Goal: Task Accomplishment & Management: Use online tool/utility

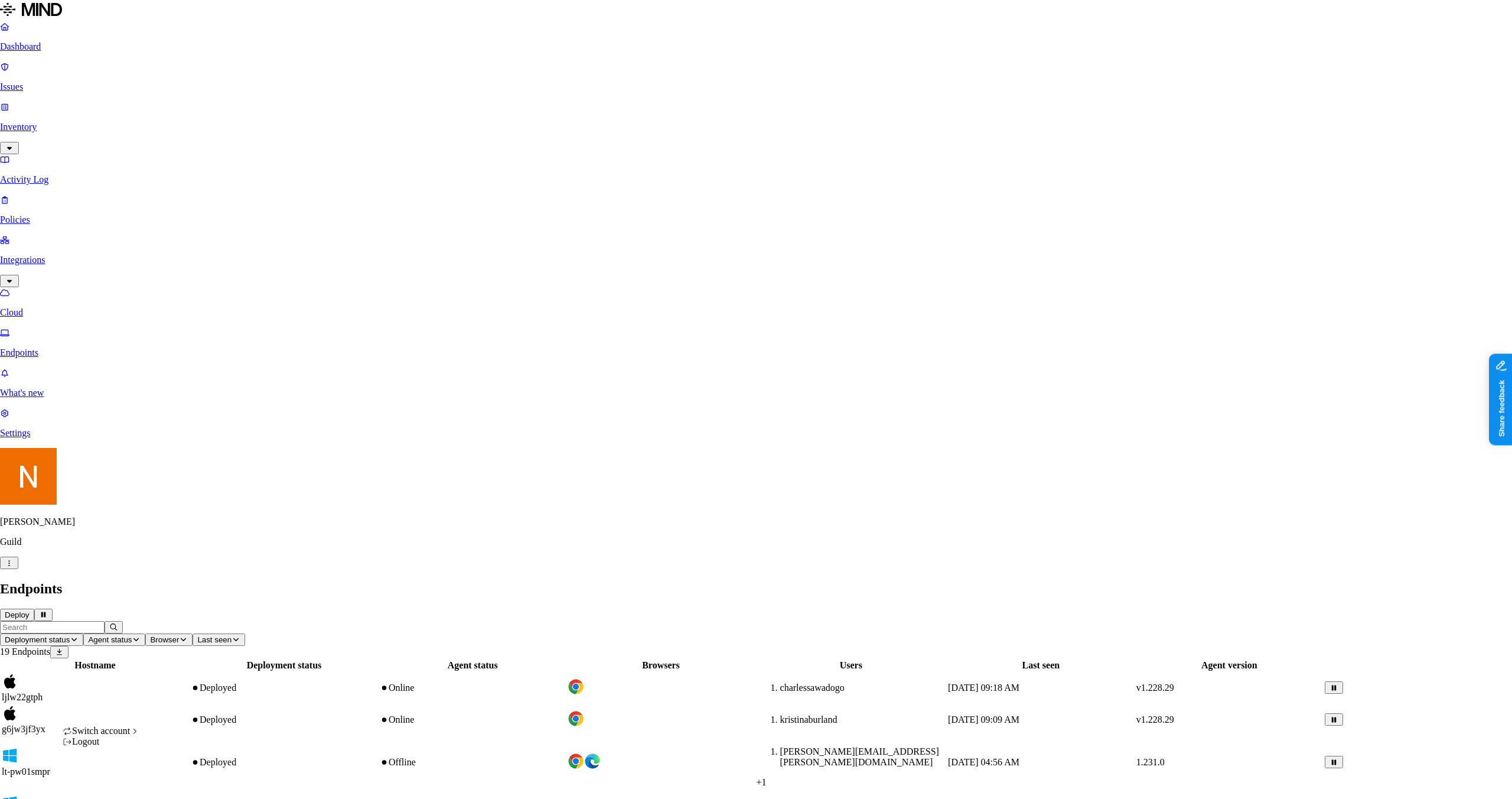
click at [111, 782] on html "Dashboard Issues Inventory Activity Log Policies Integrations Cloud Endpoints W…" at bounding box center [756, 740] width 1512 height 1479
click at [223, 587] on div "CloudBees" at bounding box center [207, 581] width 96 height 10
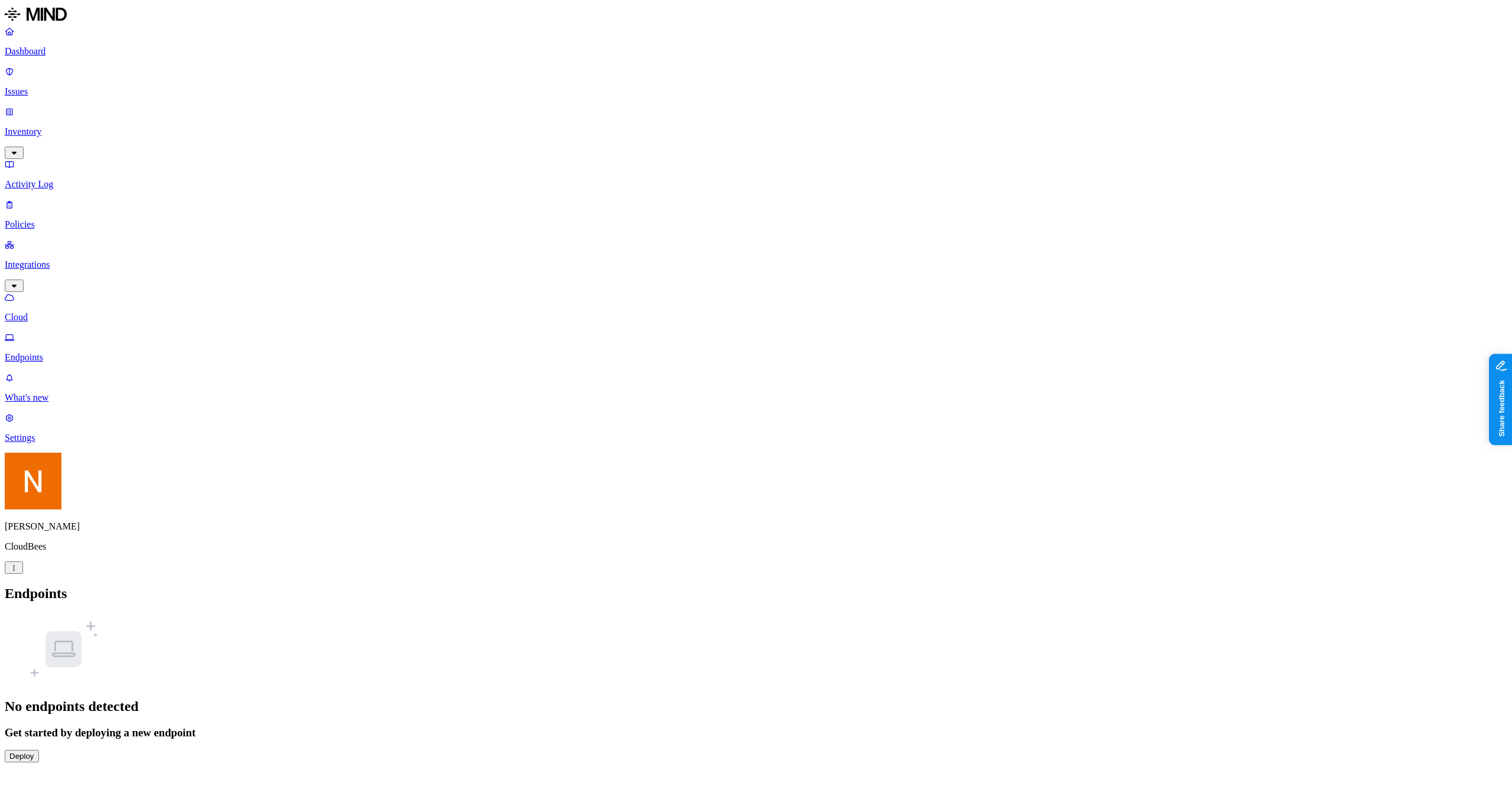
click at [54, 179] on p "Activity Log" at bounding box center [755, 184] width 1502 height 10
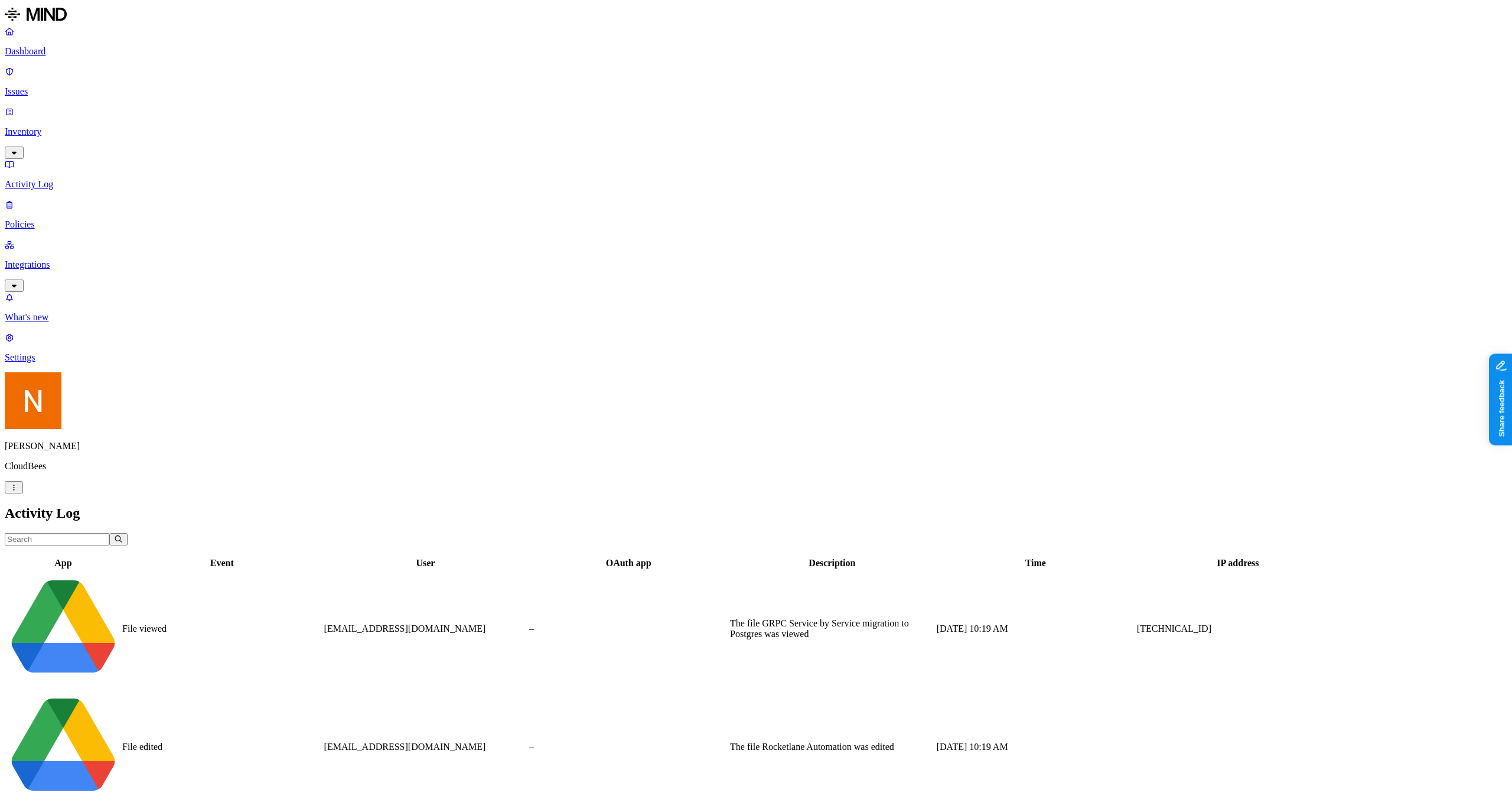
click at [68, 127] on p "Inventory" at bounding box center [755, 132] width 1502 height 10
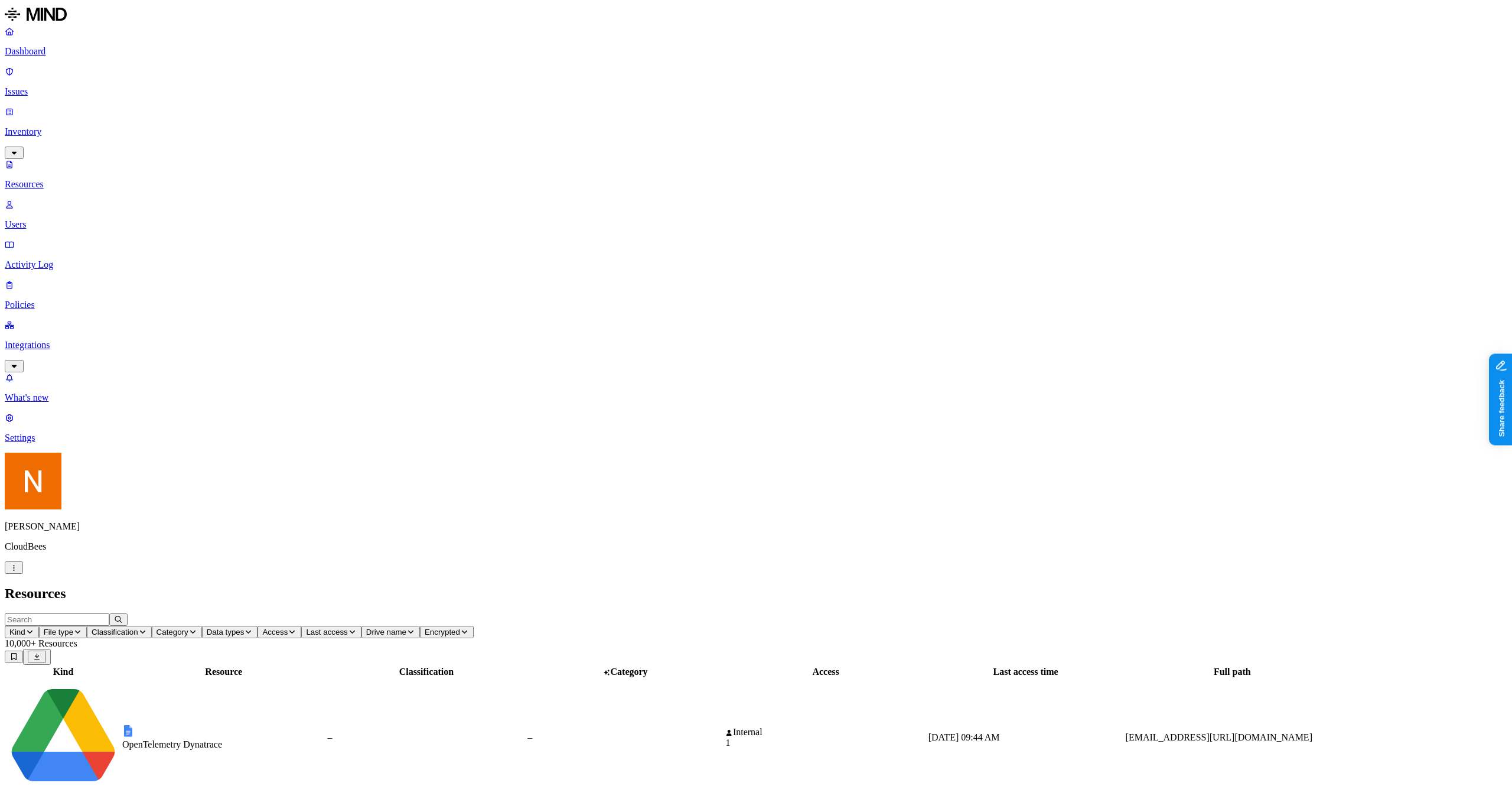
click at [58, 300] on p "Policies" at bounding box center [755, 305] width 1502 height 10
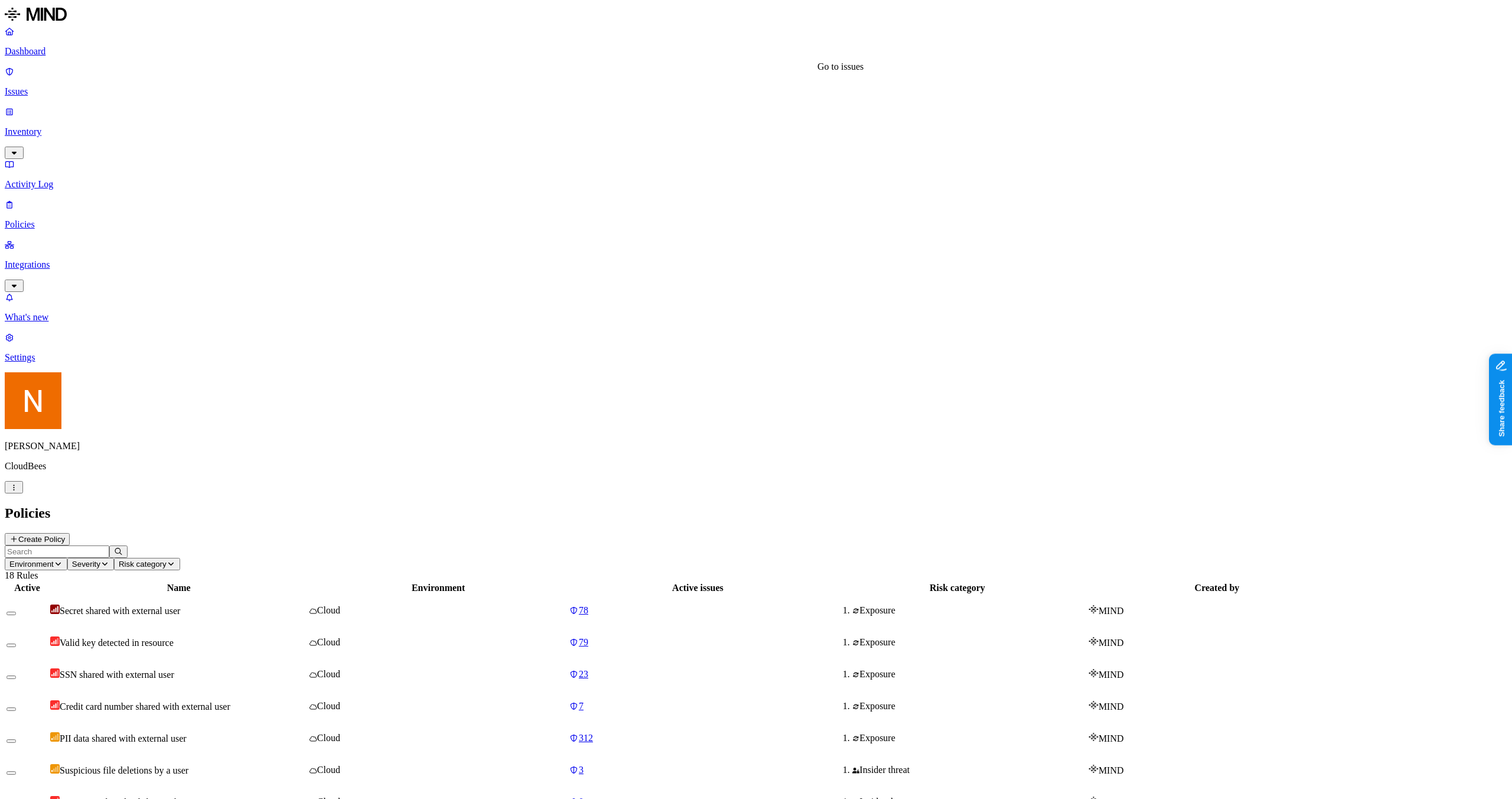
click at [750, 605] on div "78" at bounding box center [697, 610] width 257 height 10
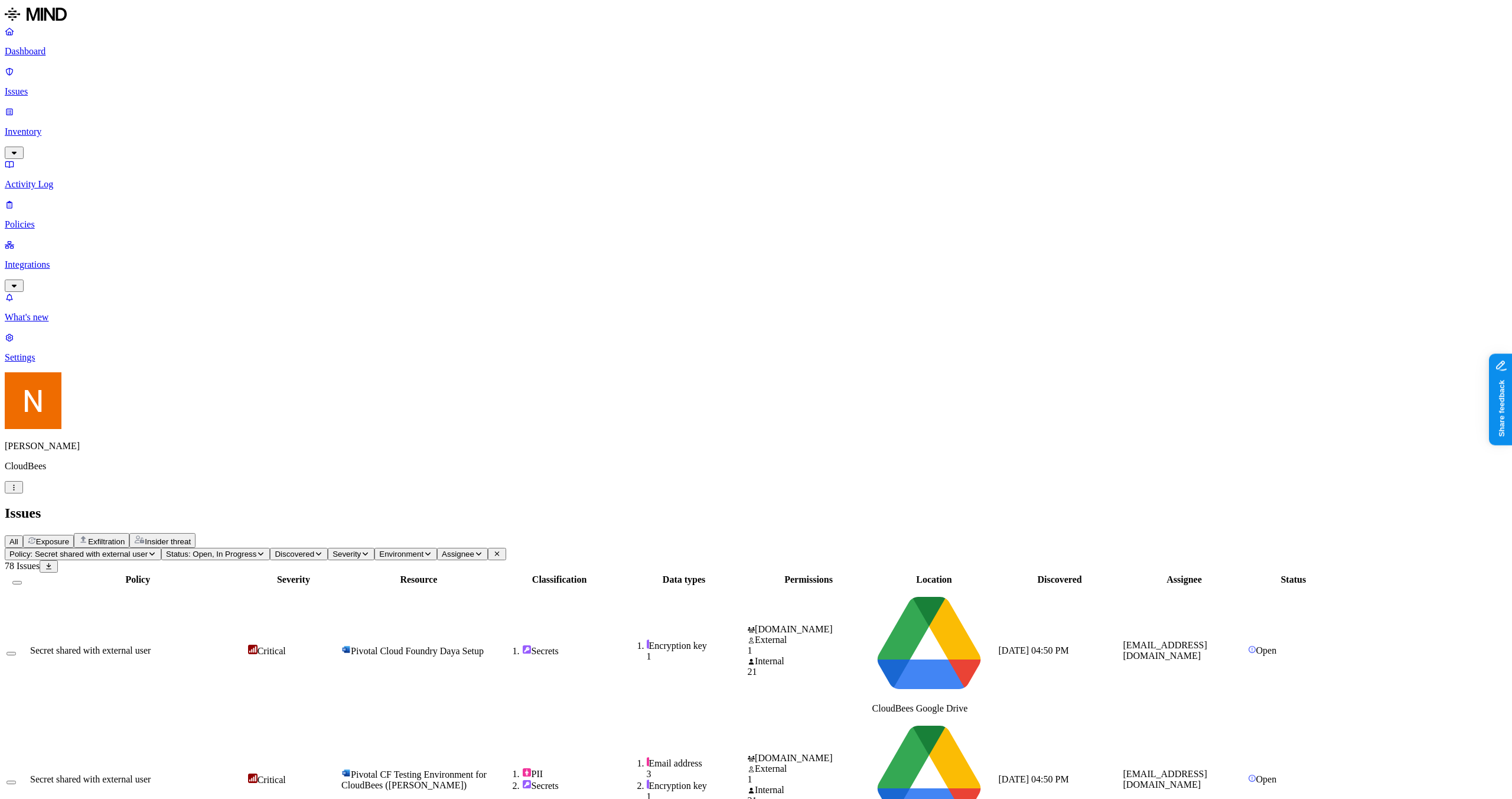
scroll to position [56, 0]
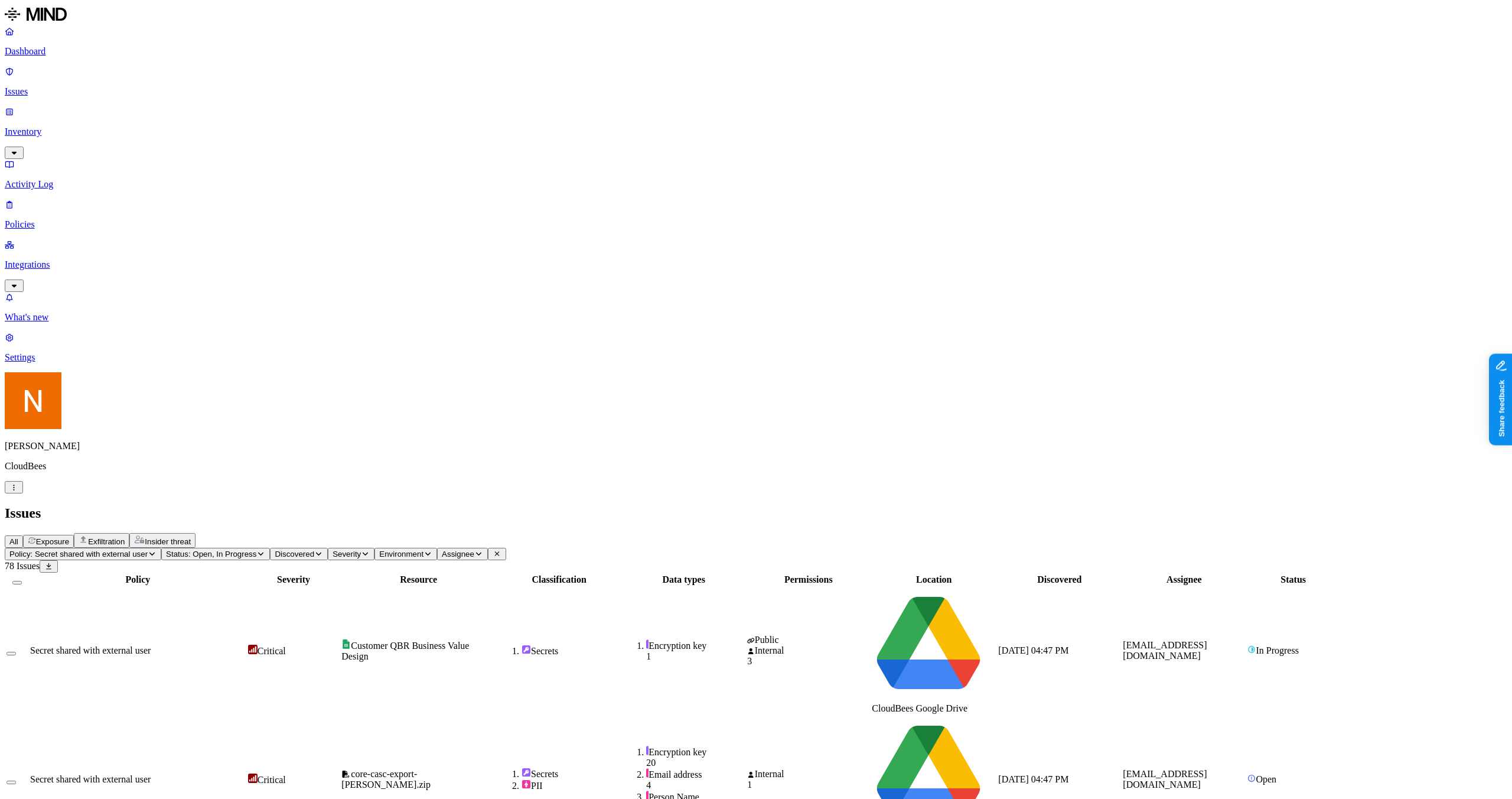
scroll to position [25, 0]
click at [92, 127] on p "Inventory" at bounding box center [755, 132] width 1502 height 10
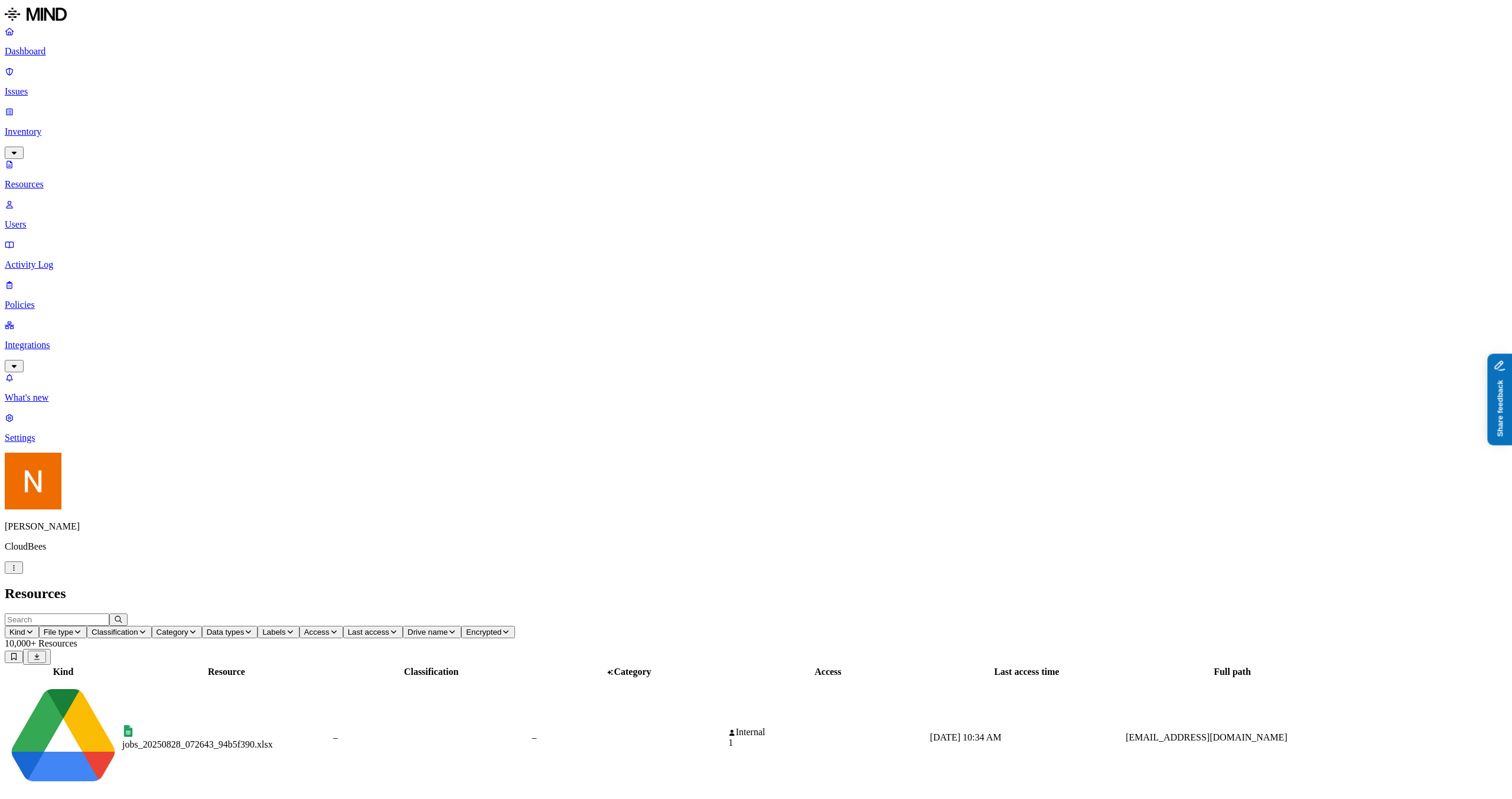
click at [1511, 466] on button "Share feedback" at bounding box center [1532, 457] width 92 height 24
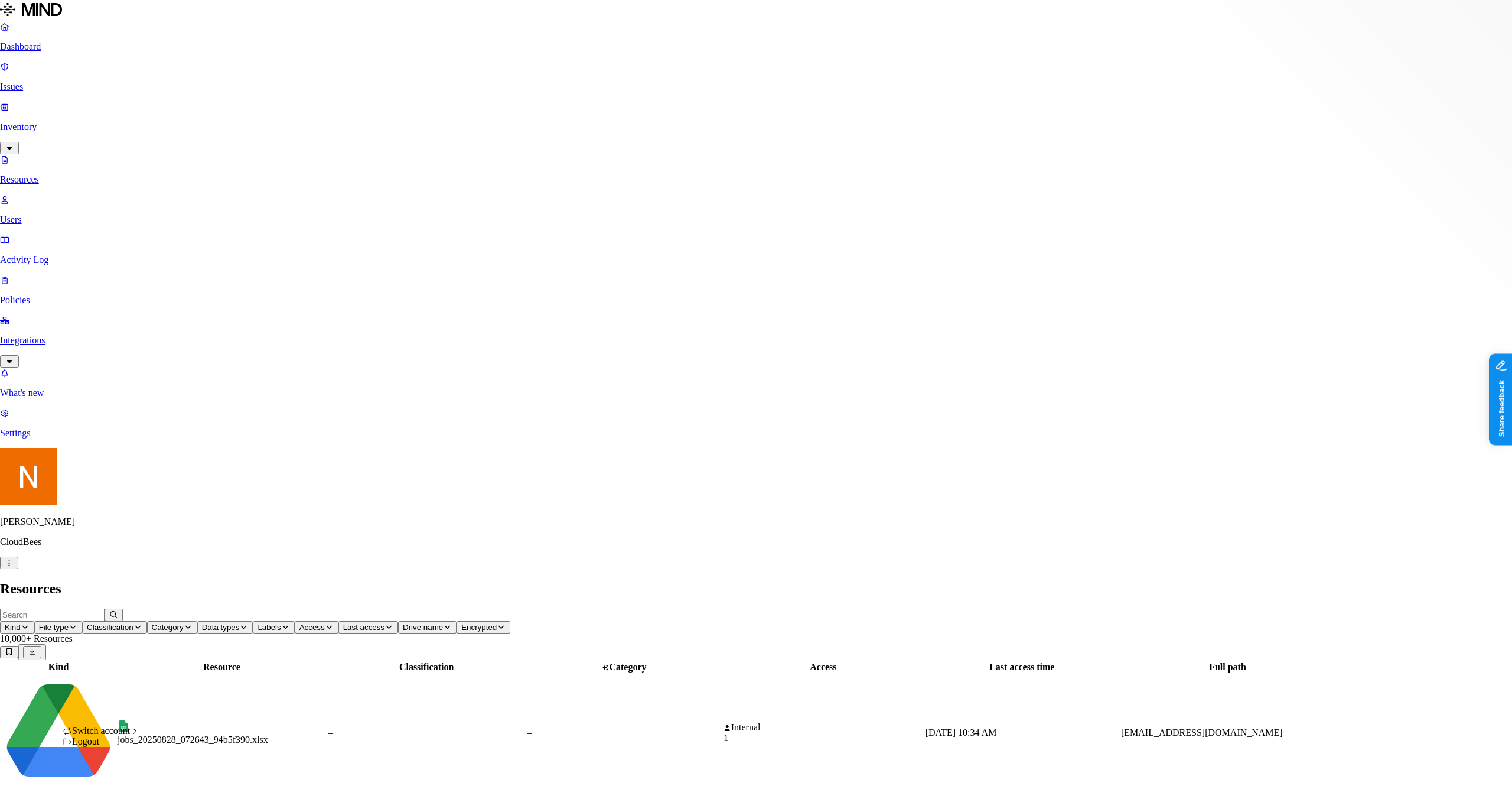
click at [201, 572] on div "ACME" at bounding box center [207, 571] width 96 height 10
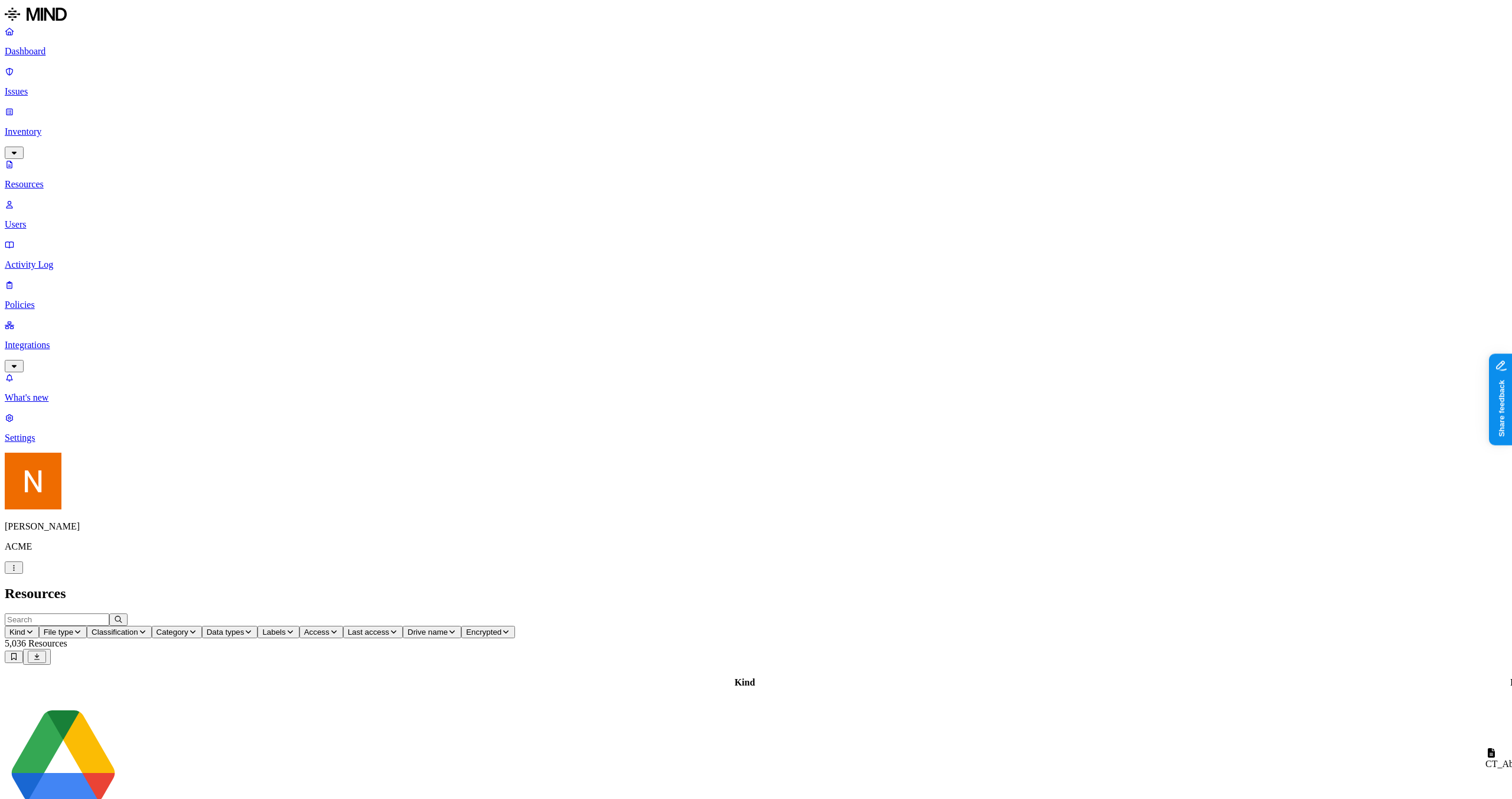
scroll to position [23, 0]
click at [1511, 458] on button "Share feedback" at bounding box center [1532, 457] width 92 height 24
click at [1510, 464] on button "Share feedback" at bounding box center [1532, 457] width 92 height 24
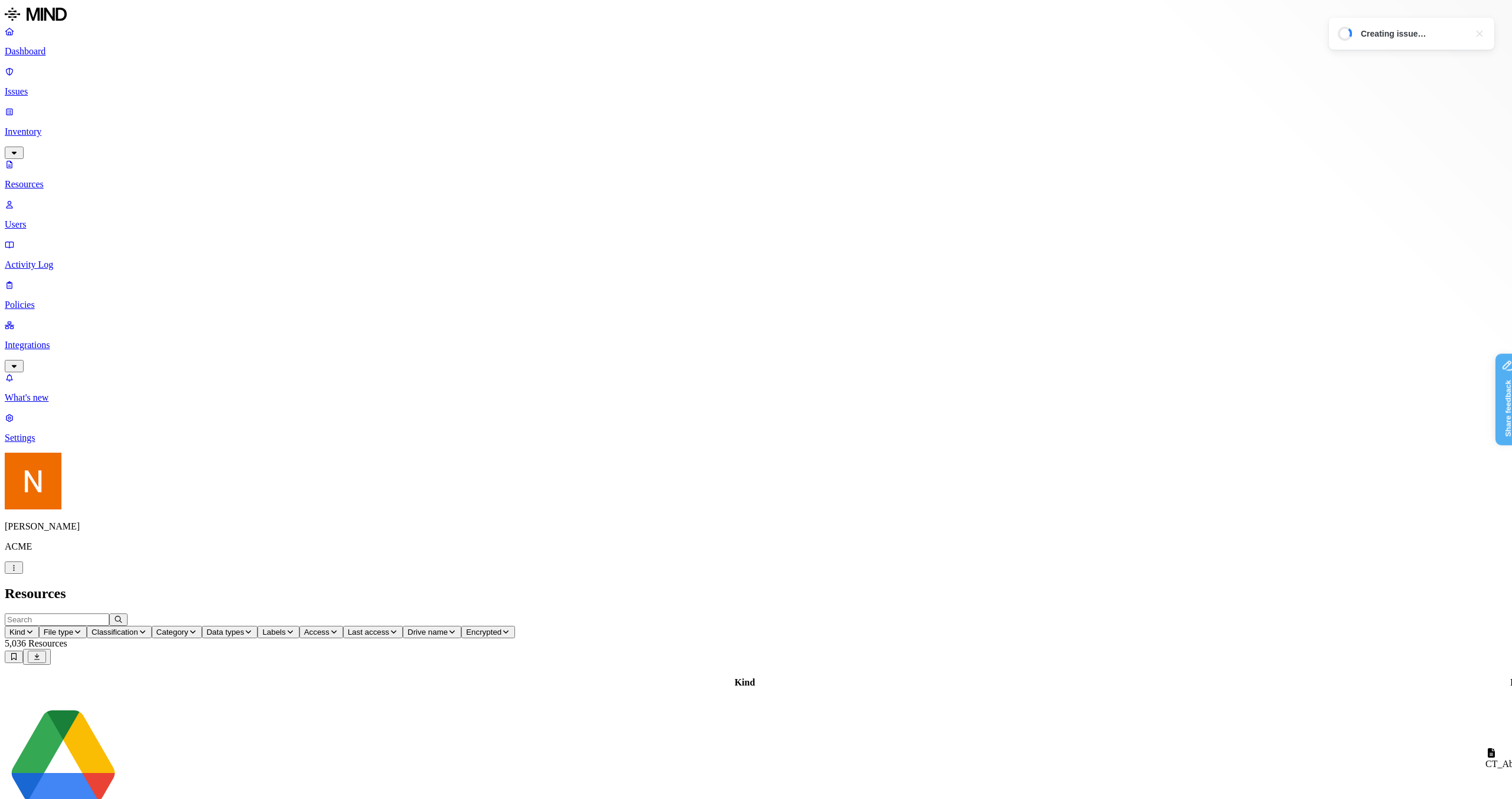
scroll to position [0, 0]
click at [72, 199] on link "Users" at bounding box center [755, 214] width 1502 height 31
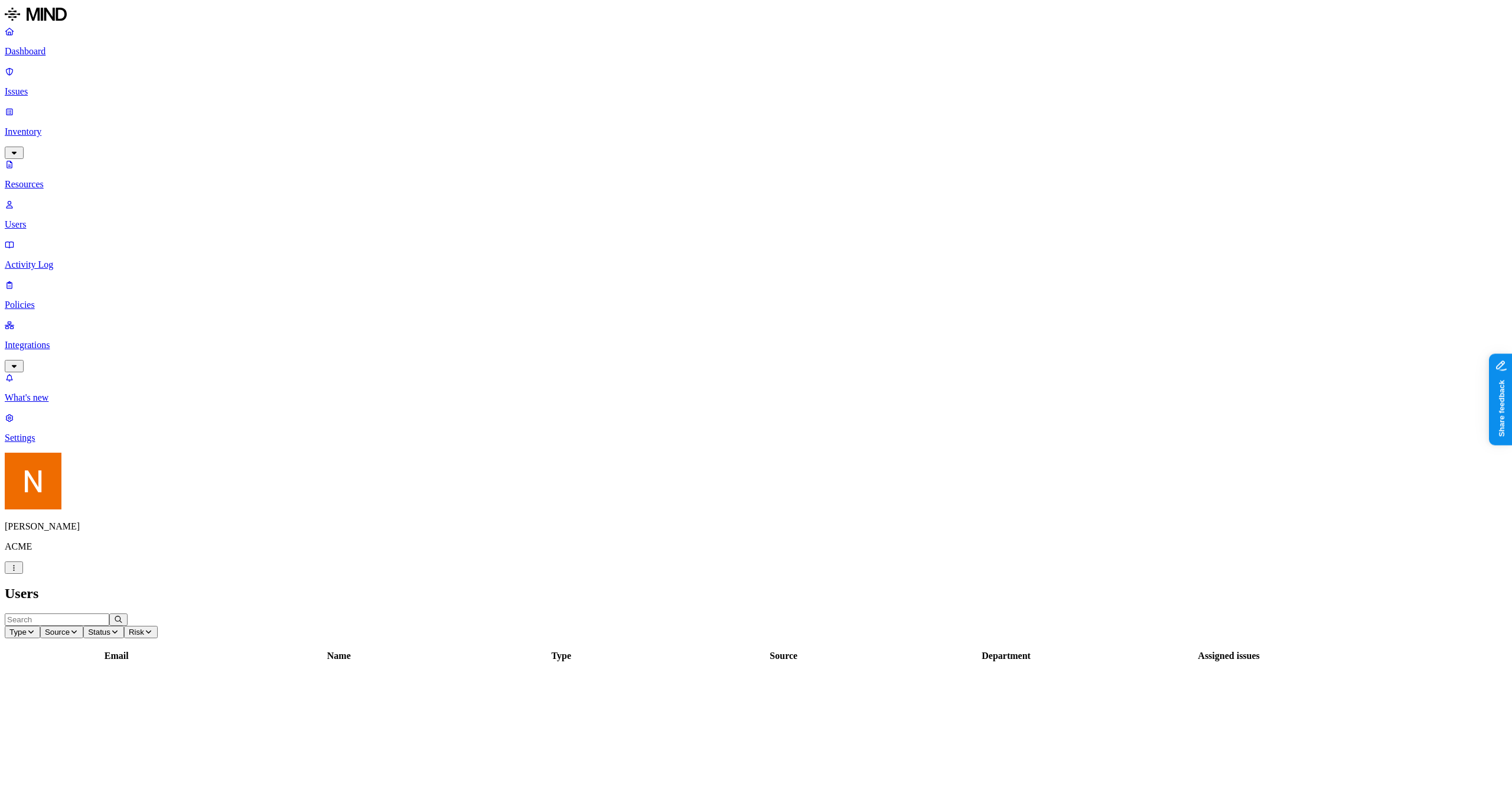
click at [81, 107] on link "Inventory" at bounding box center [755, 132] width 1502 height 51
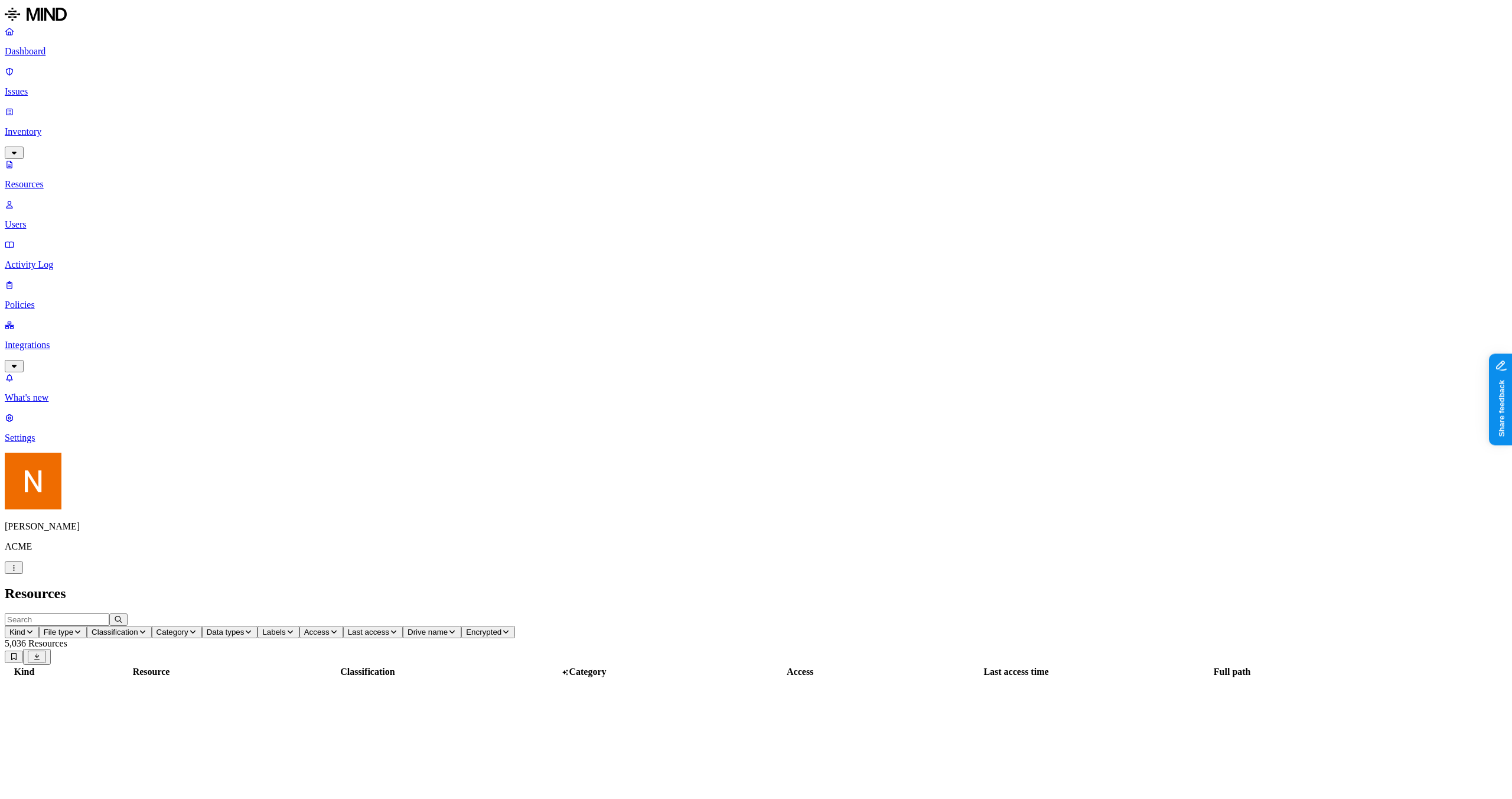
click at [80, 179] on p "Resources" at bounding box center [755, 184] width 1502 height 10
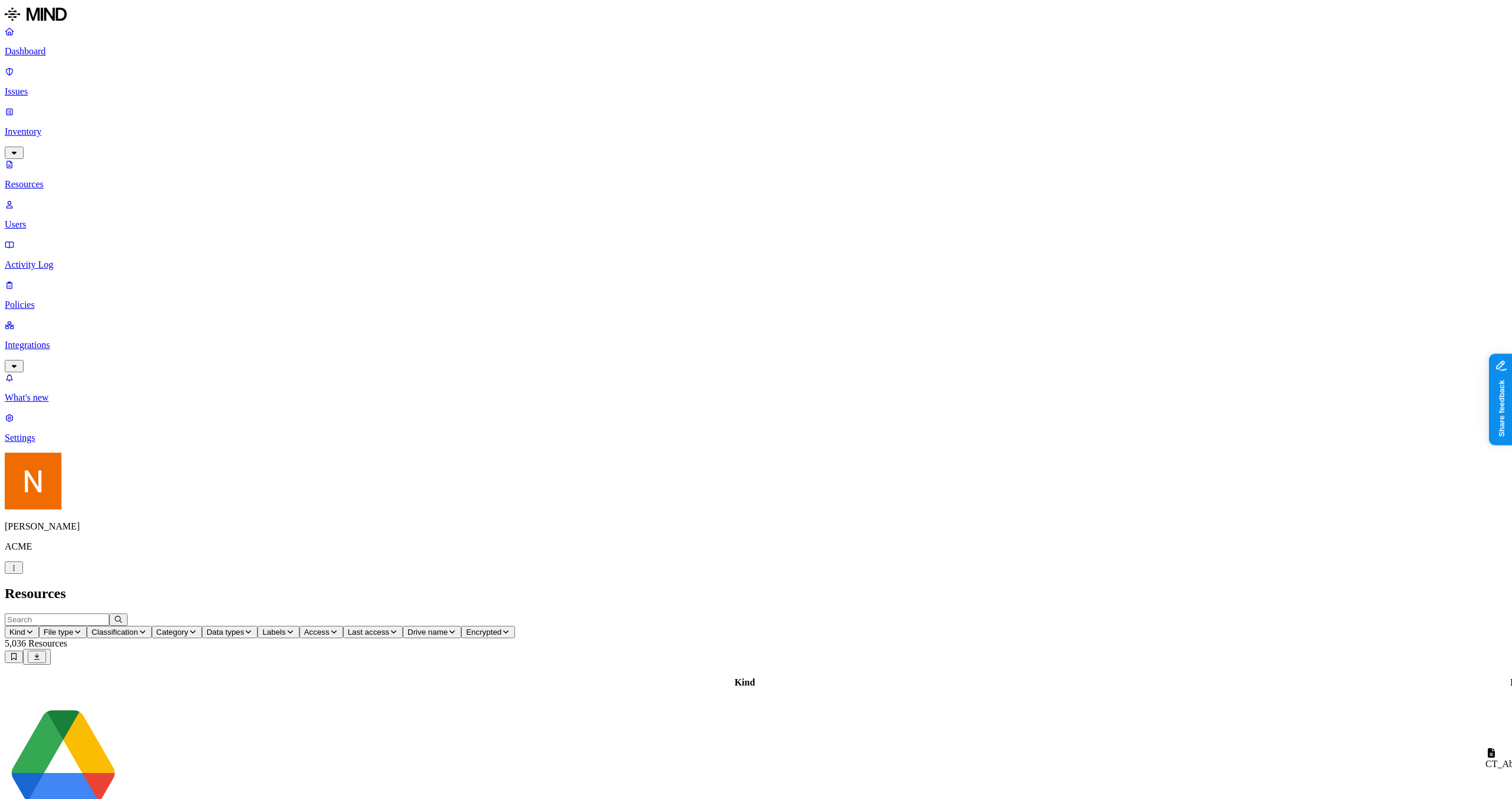
click at [79, 340] on p "Integrations" at bounding box center [755, 345] width 1502 height 10
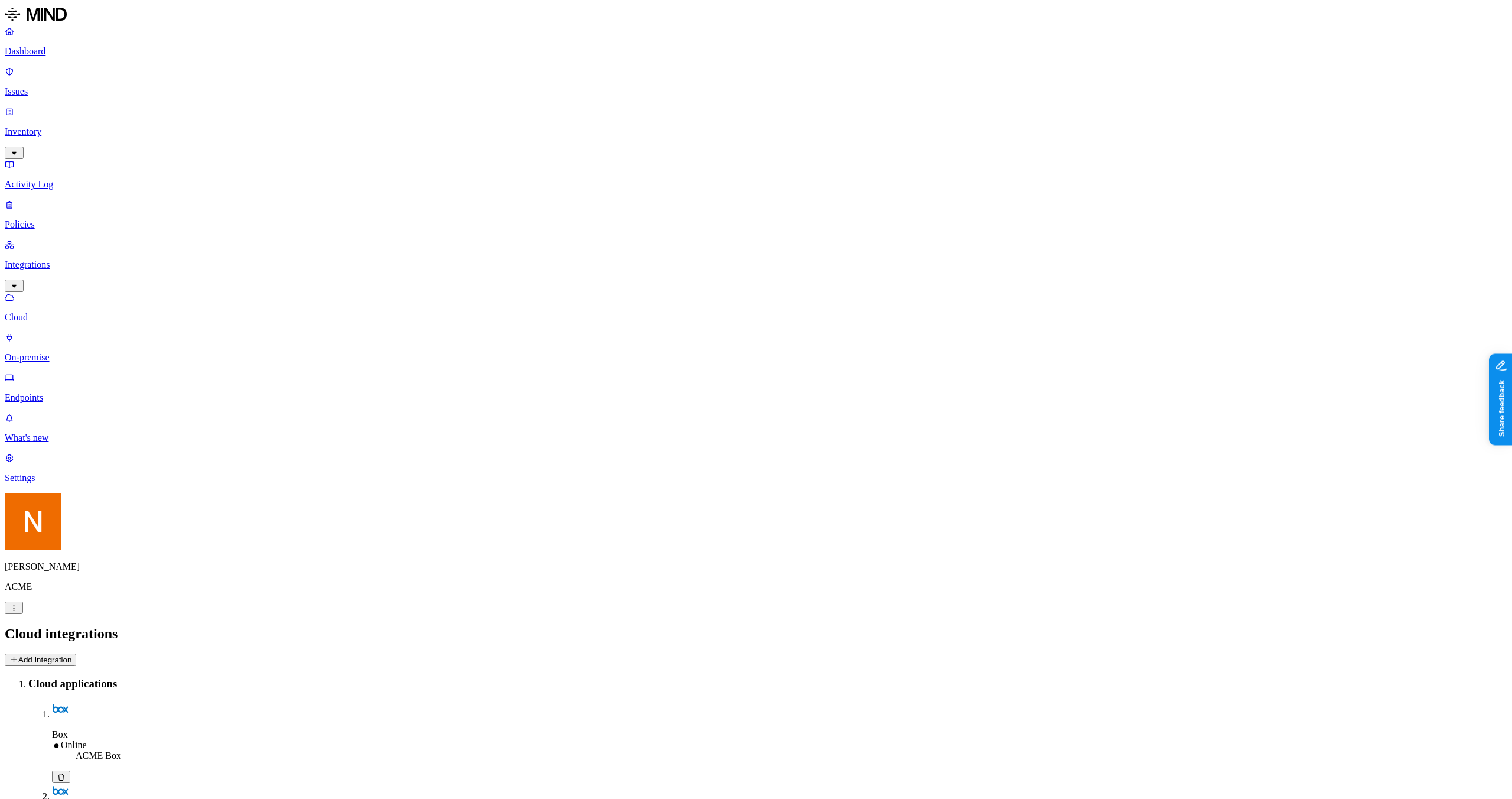
click at [78, 372] on link "Endpoints" at bounding box center [755, 387] width 1502 height 31
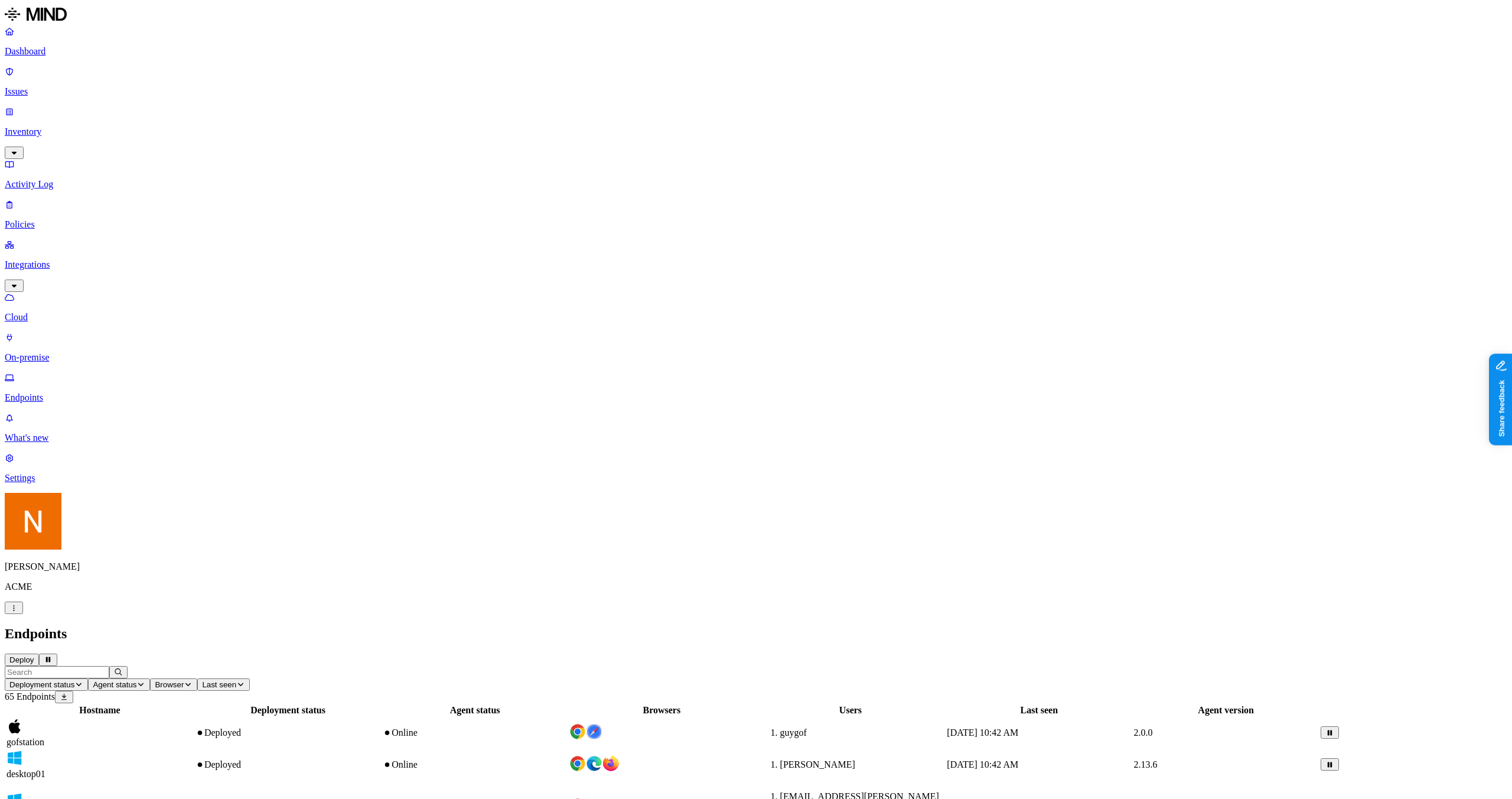
click at [50, 657] on icon at bounding box center [47, 659] width 4 height 5
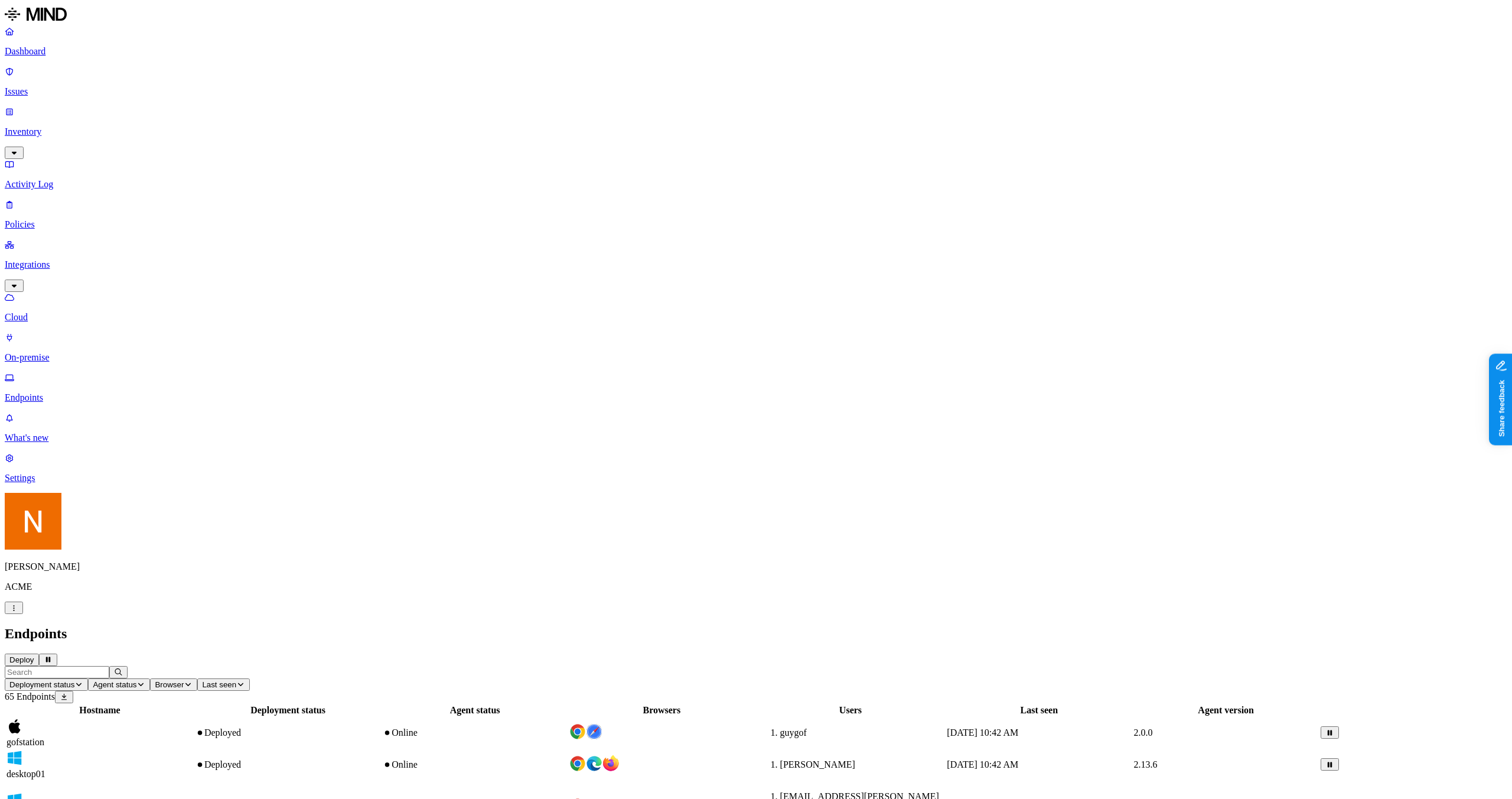
click at [50, 657] on icon at bounding box center [47, 659] width 4 height 5
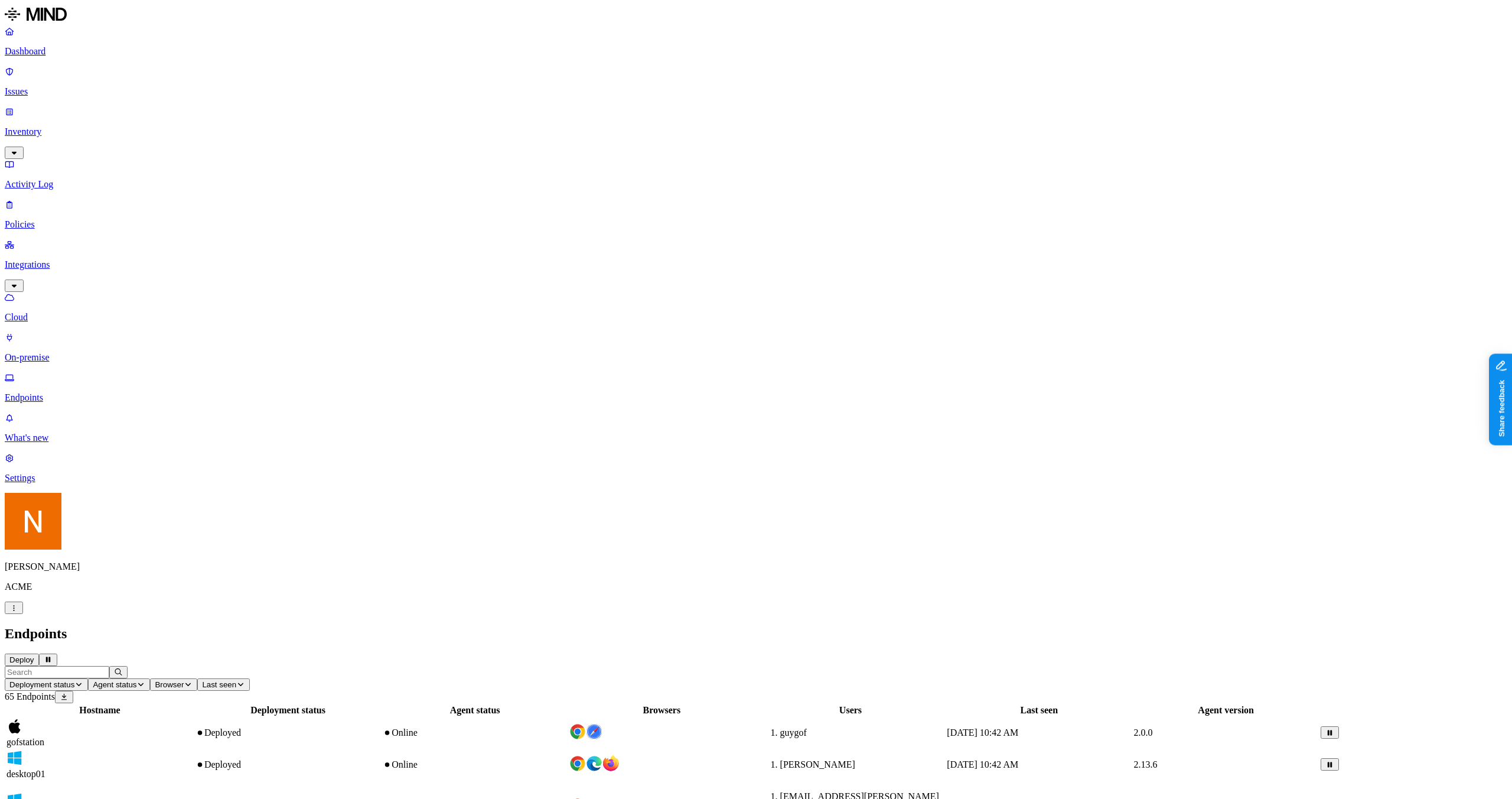
click at [39, 653] on button "Deploy" at bounding box center [21, 659] width 34 height 12
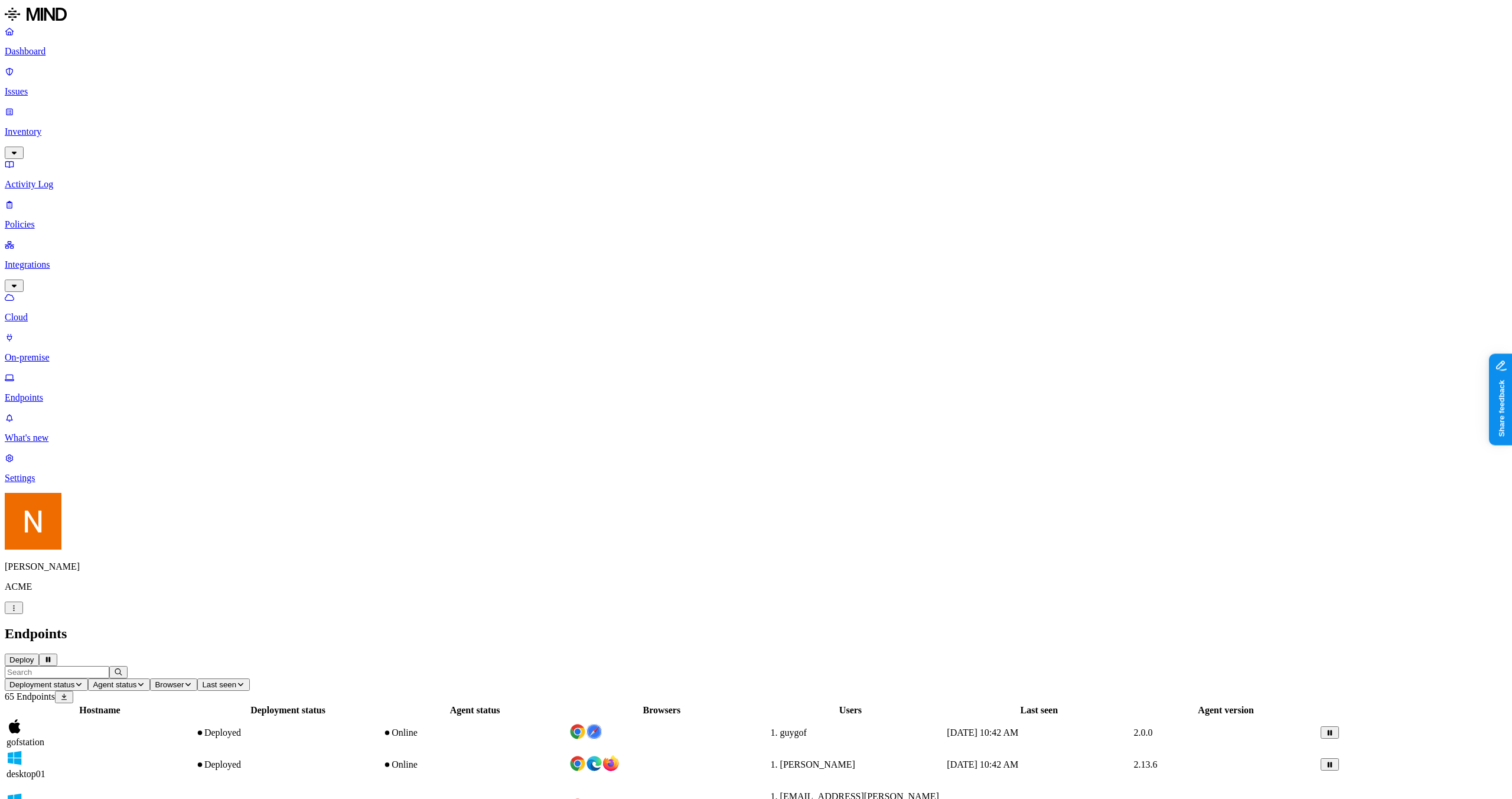
click at [80, 219] on p "Policies" at bounding box center [755, 225] width 1502 height 10
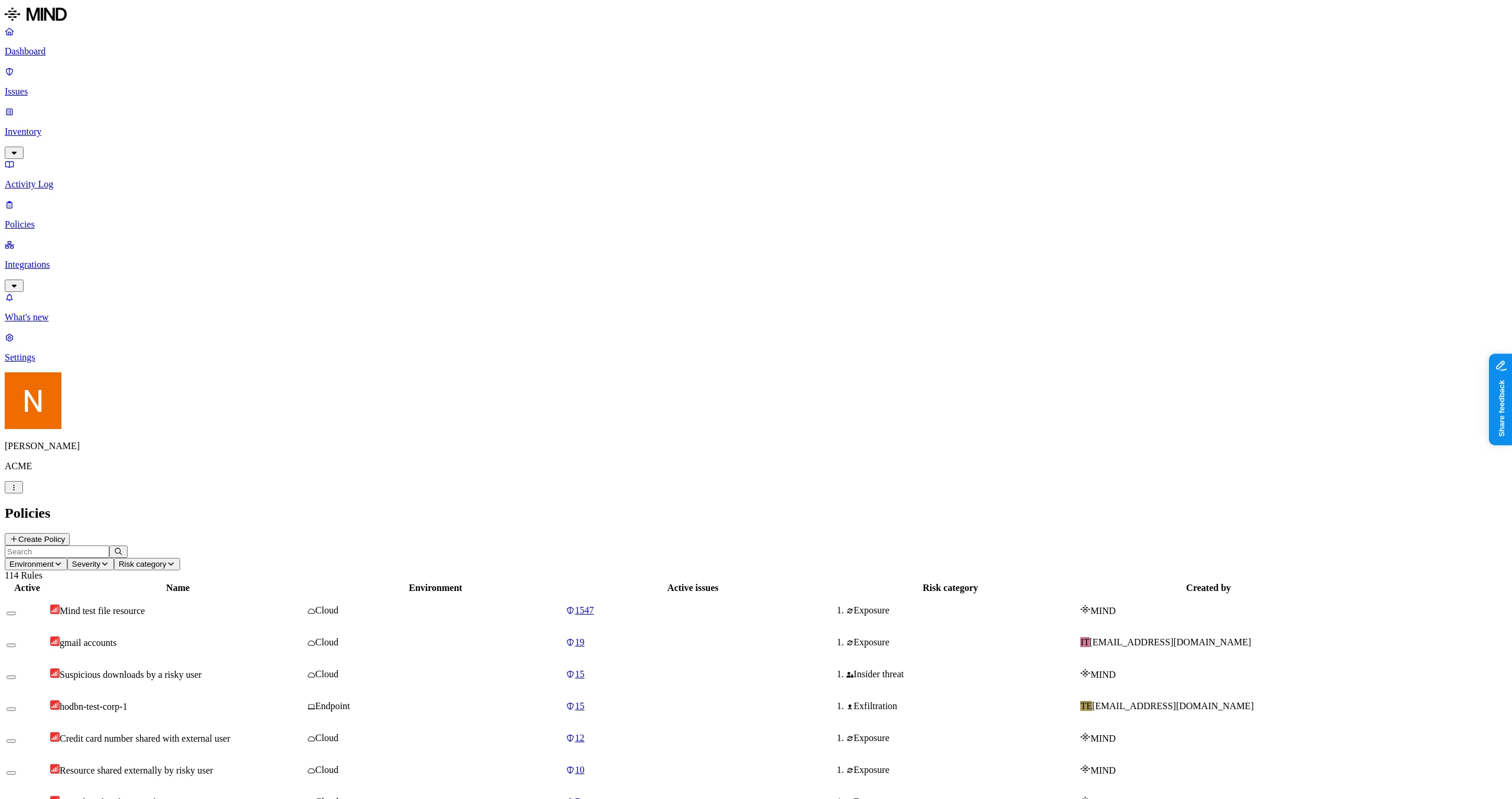
click at [1284, 722] on tr "Credit card number shared with external user Cloud 12 Exposure MIND" at bounding box center [673, 737] width 1334 height 31
click at [53, 559] on span "Environment" at bounding box center [31, 564] width 45 height 9
click at [564, 722] on td "Cloud" at bounding box center [434, 737] width 256 height 31
click at [31, 105] on div "Dashboard Issues Inventory Activity Log Policies Integrations" at bounding box center [755, 159] width 1502 height 266
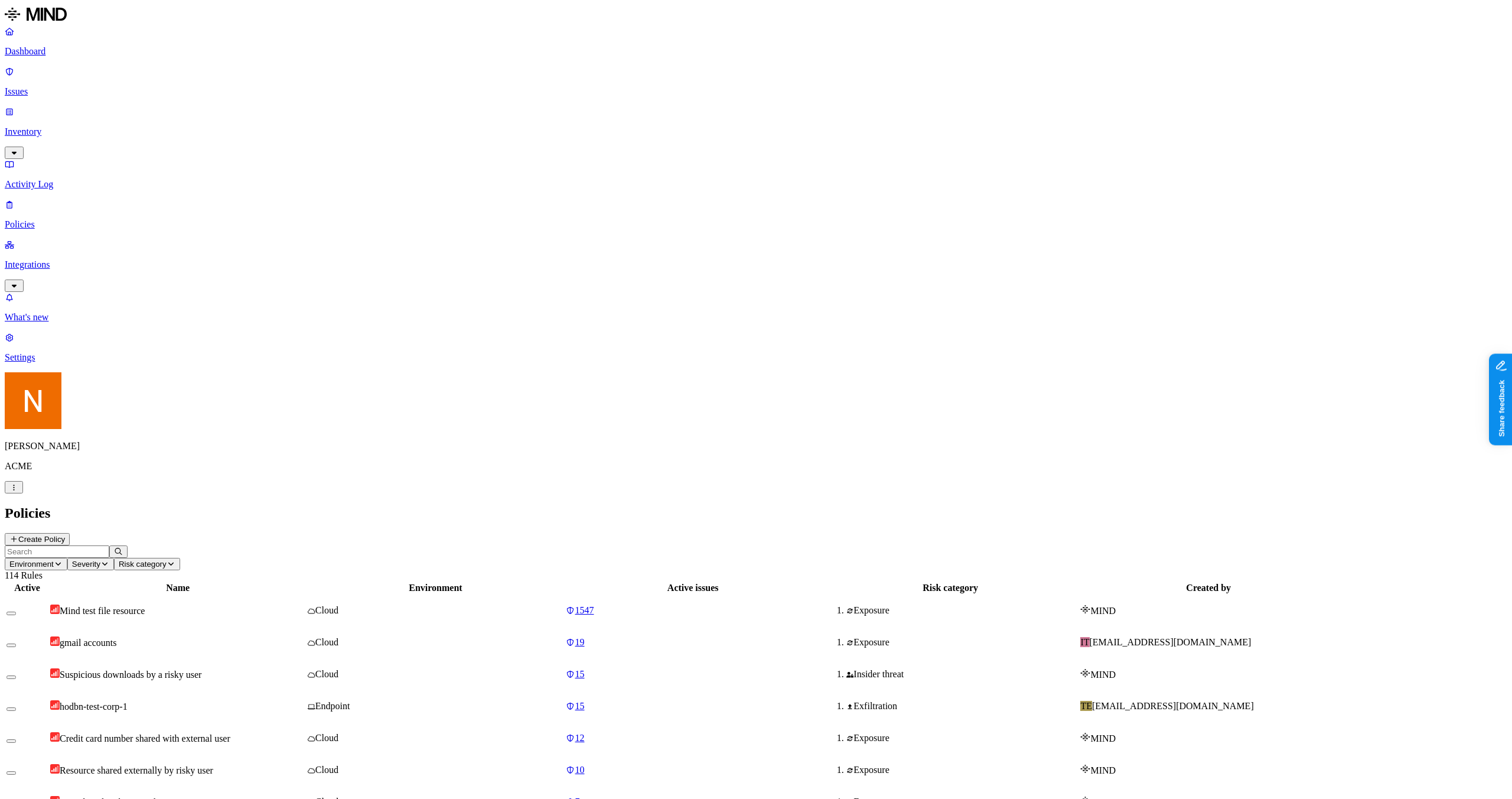
click at [31, 159] on link "Activity Log" at bounding box center [755, 174] width 1502 height 31
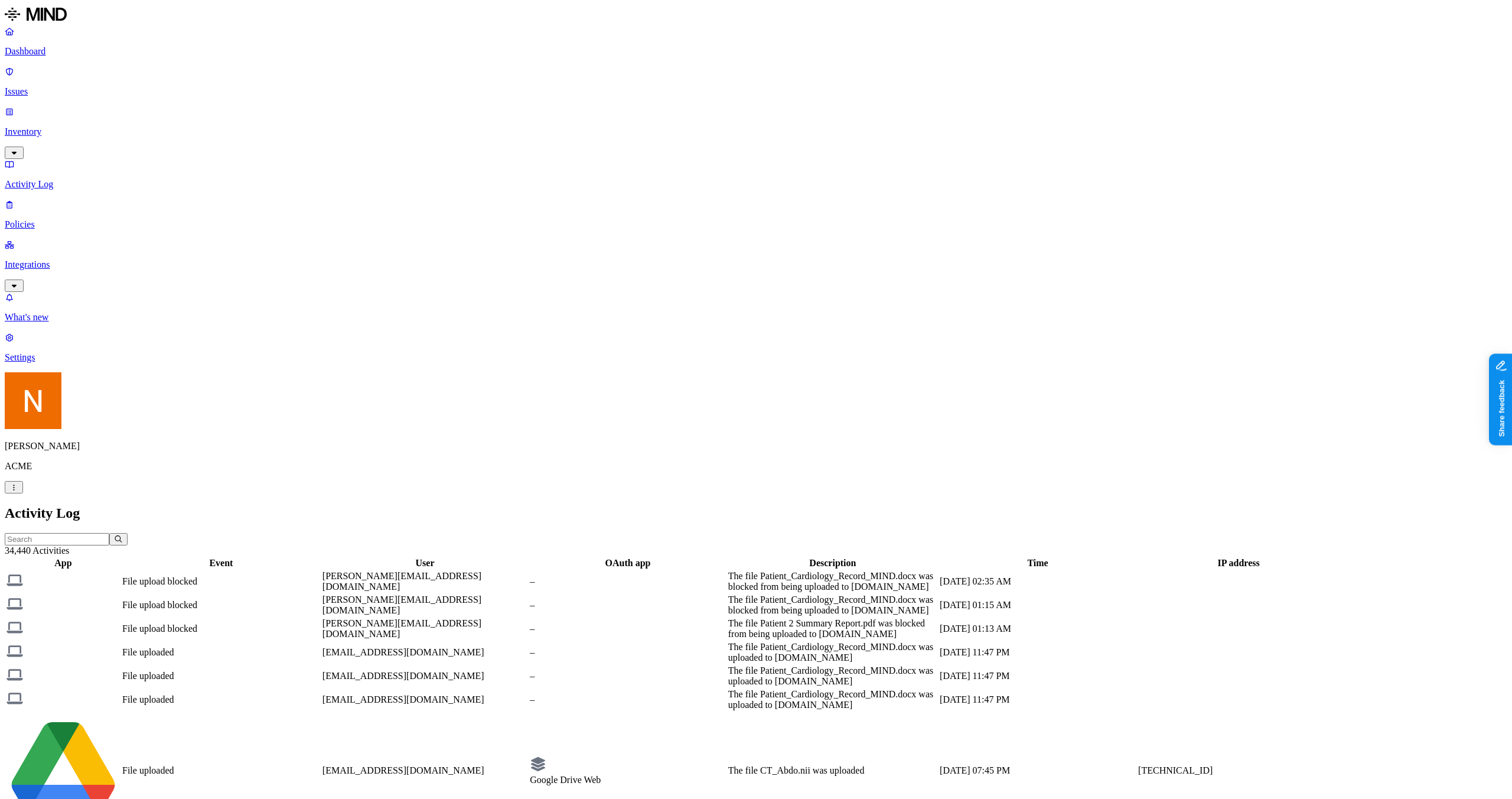
click at [443, 694] on span "hodbn@acme.tannin.io" at bounding box center [403, 698] width 162 height 10
click at [25, 148] on div "Dashboard Issues Inventory Activity Log Policies Integrations" at bounding box center [755, 159] width 1502 height 266
click at [25, 240] on link "Integrations" at bounding box center [755, 265] width 1502 height 51
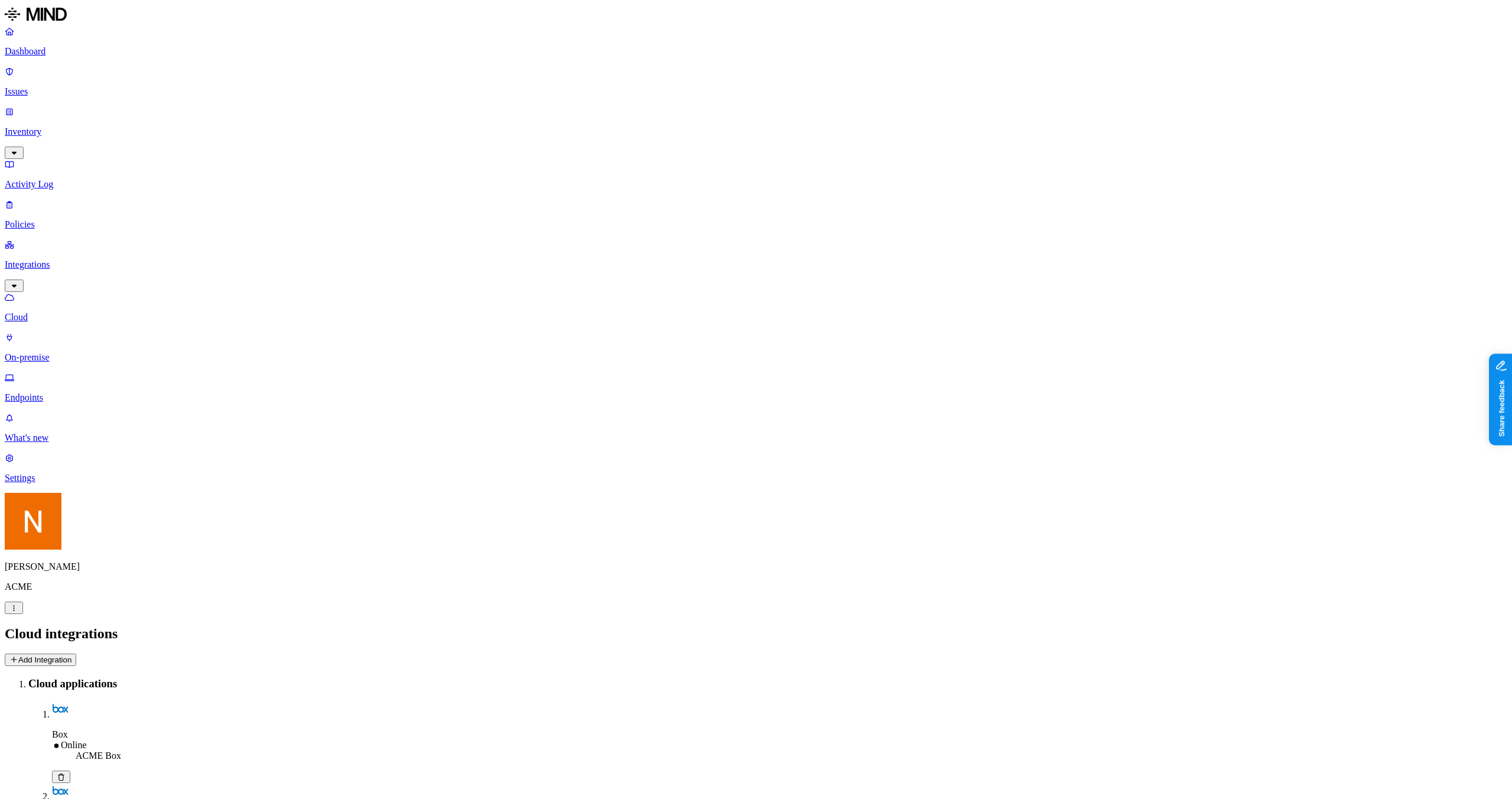
click at [58, 127] on p "Inventory" at bounding box center [755, 132] width 1502 height 10
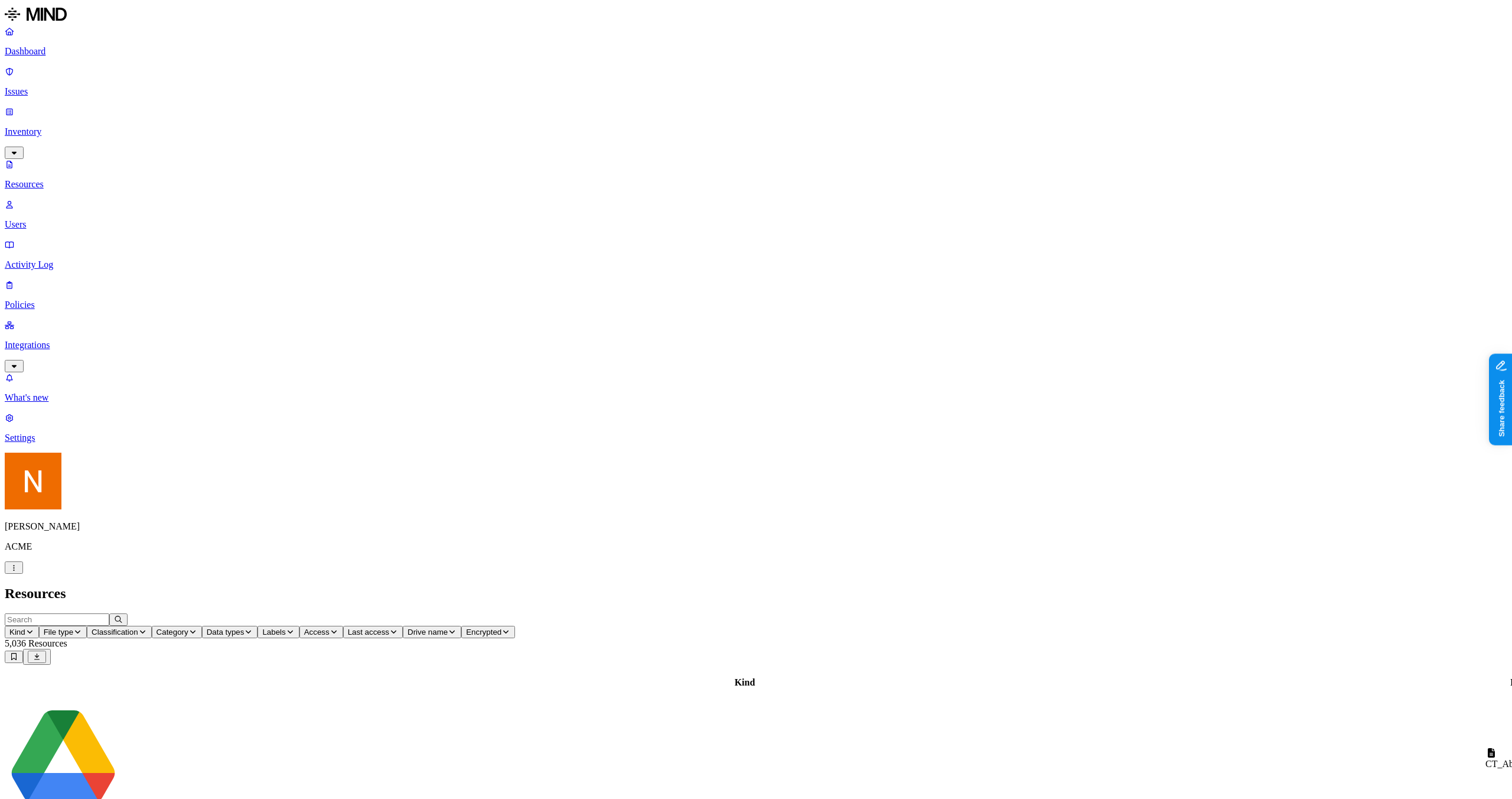
click at [61, 87] on p "Issues" at bounding box center [755, 92] width 1502 height 10
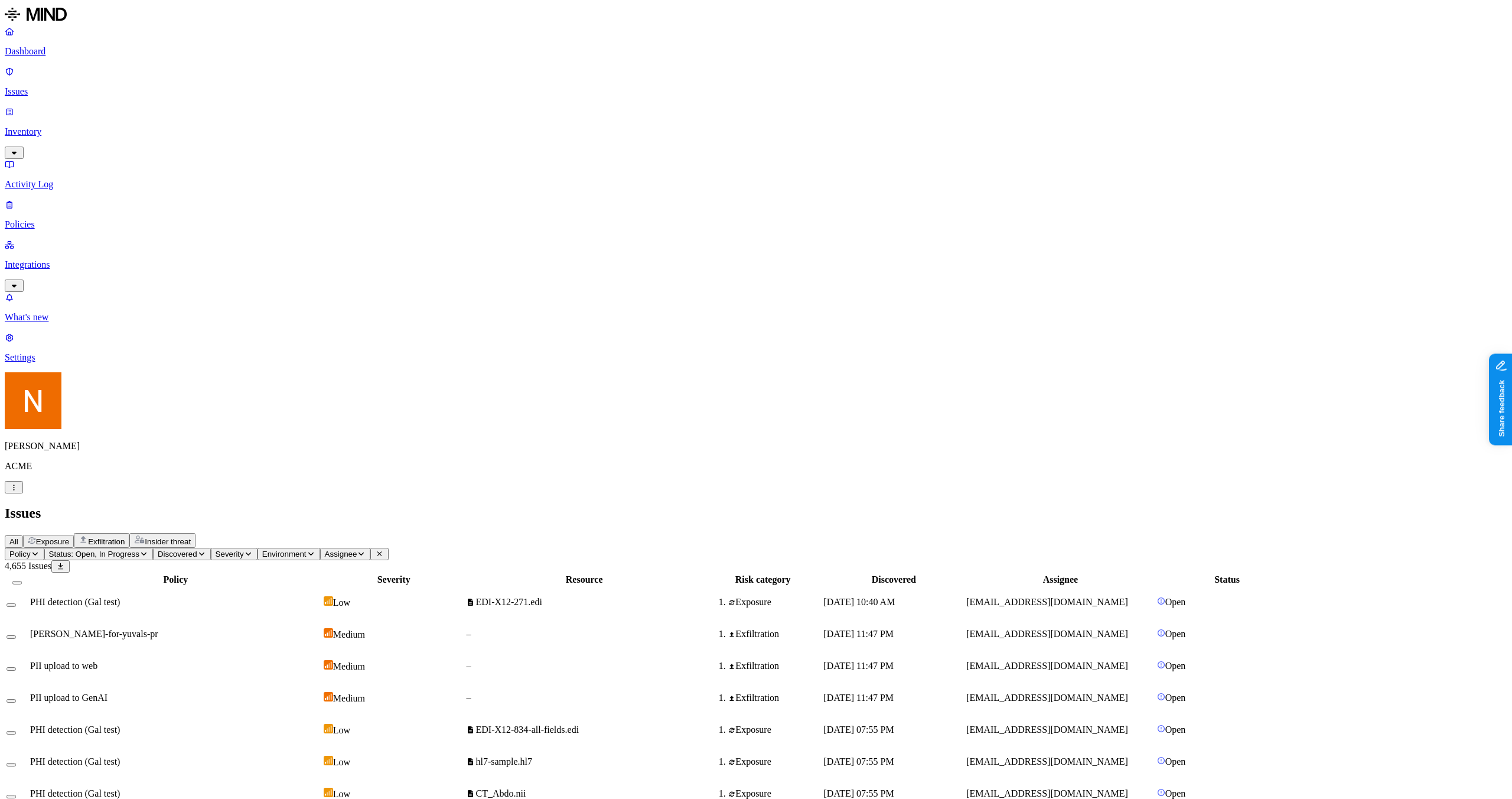
click at [322, 714] on td "PHI detection (Gal test)" at bounding box center [176, 729] width 292 height 31
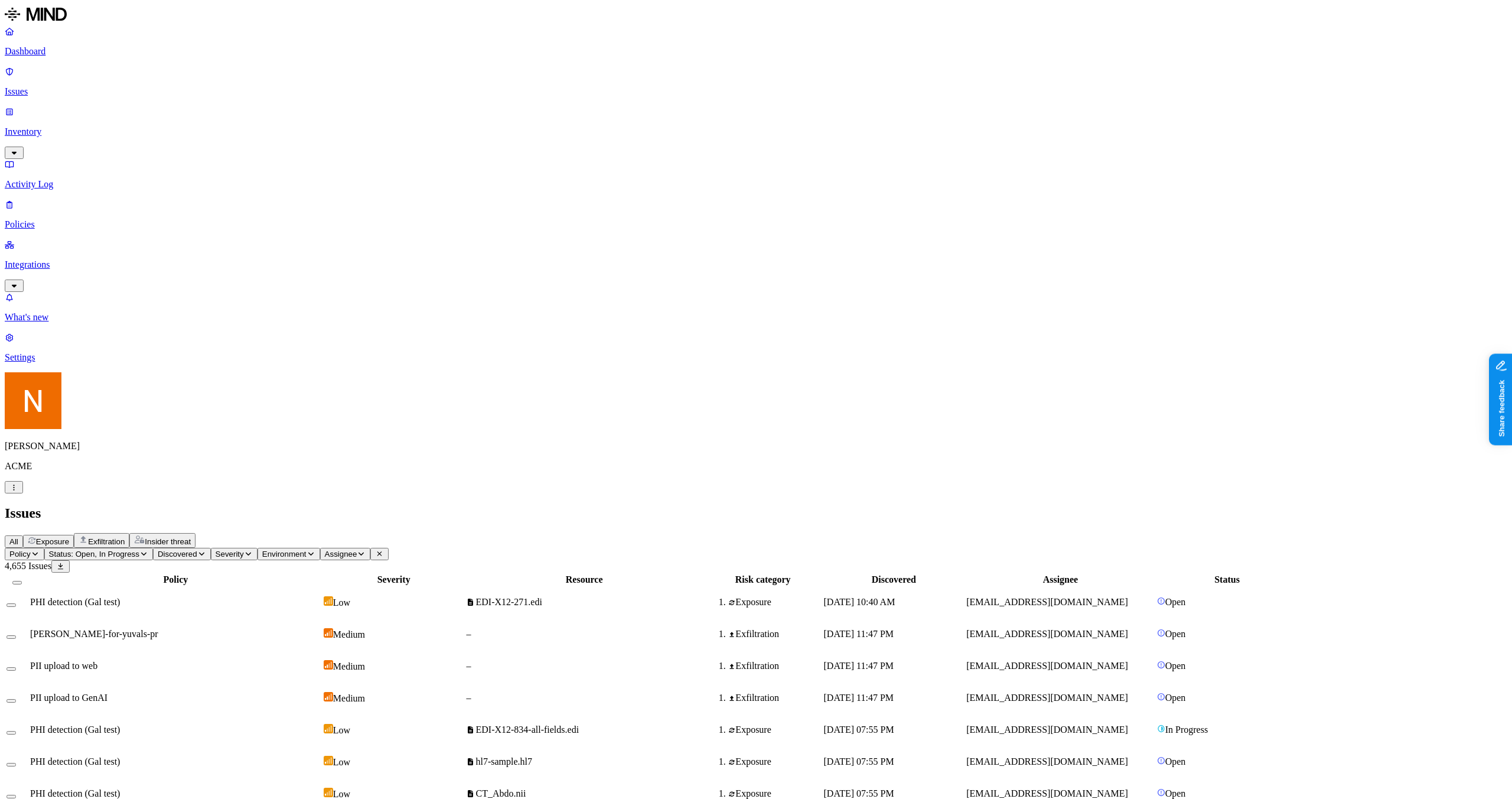
click at [55, 127] on p "Inventory" at bounding box center [755, 132] width 1502 height 10
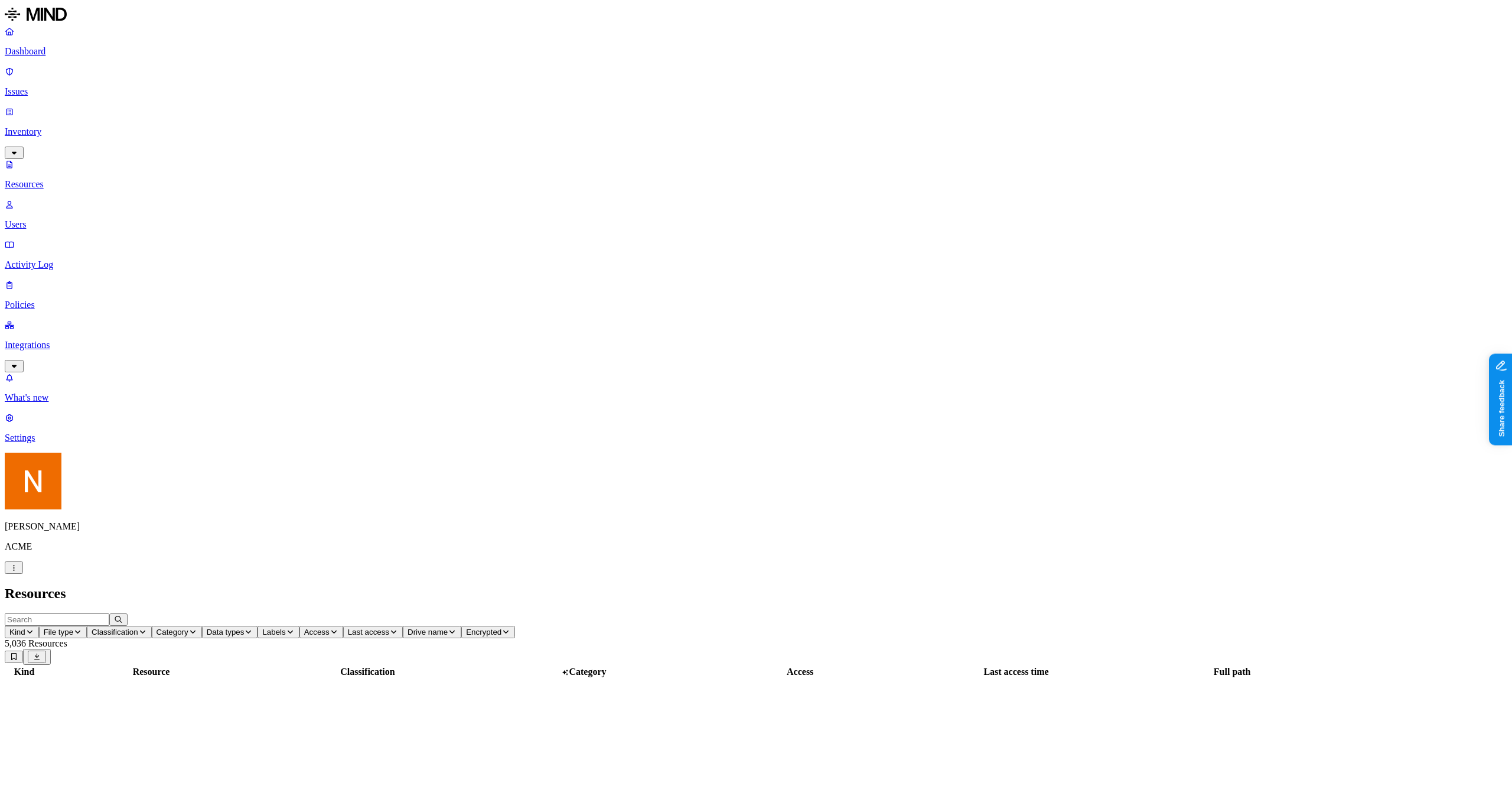
click at [56, 179] on p "Resources" at bounding box center [755, 184] width 1502 height 10
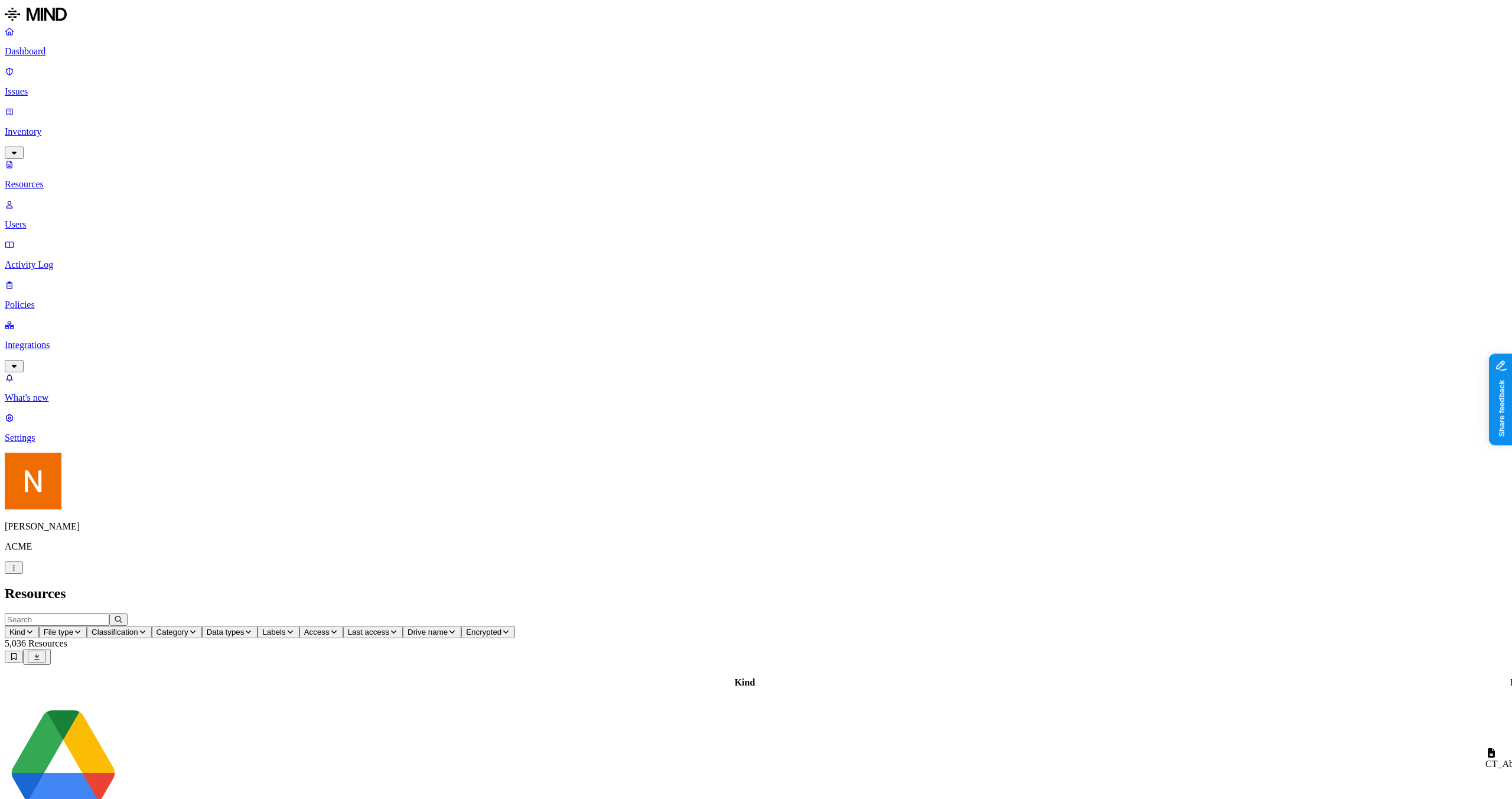
click at [57, 199] on link "Users" at bounding box center [755, 214] width 1502 height 31
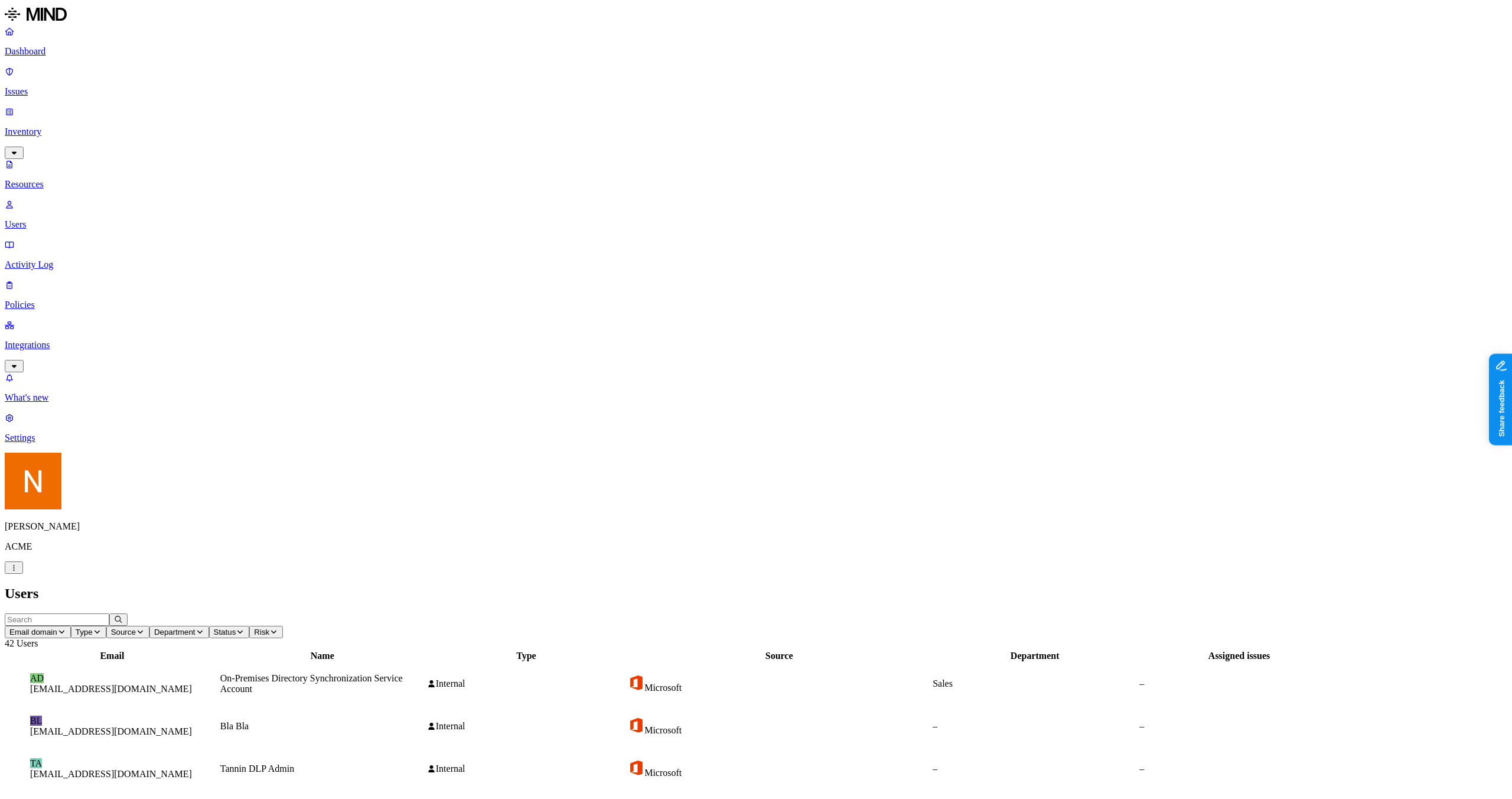
click at [72, 260] on p "Activity Log" at bounding box center [755, 265] width 1502 height 10
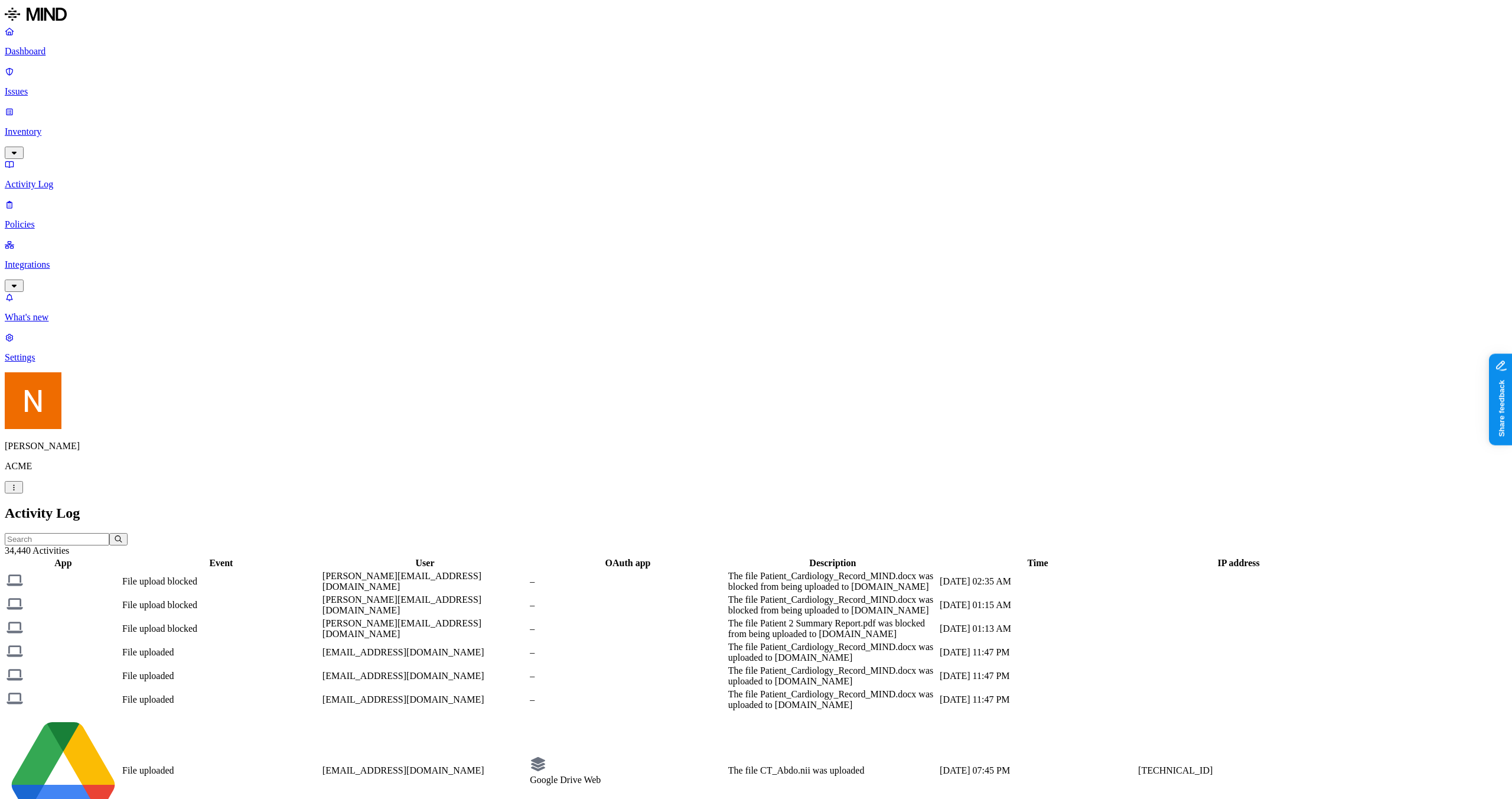
click at [72, 147] on div "Dashboard Issues Inventory Activity Log Policies Integrations" at bounding box center [755, 159] width 1502 height 266
click at [75, 219] on p "Policies" at bounding box center [755, 225] width 1502 height 10
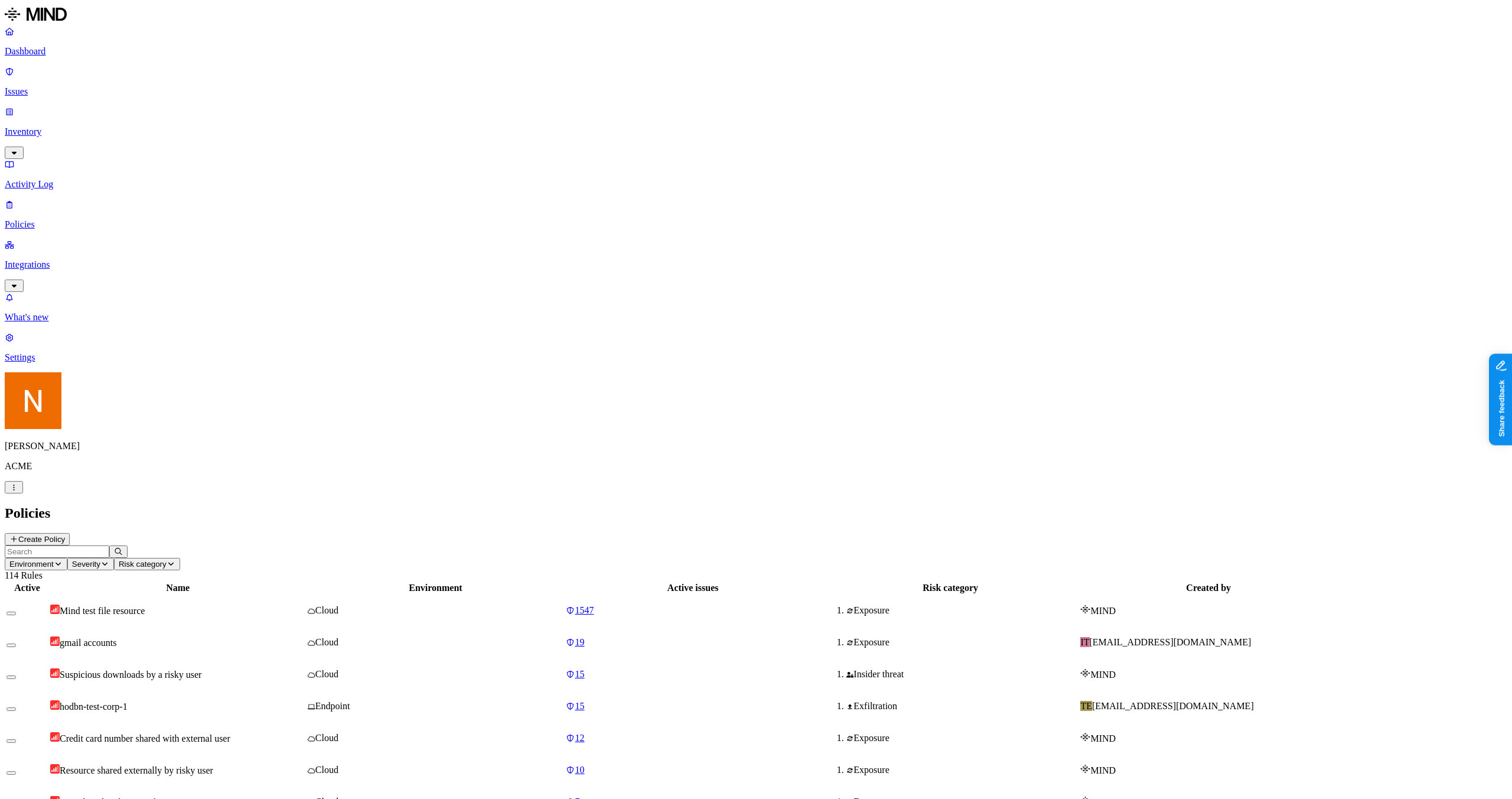
click at [74, 260] on p "Integrations" at bounding box center [755, 265] width 1502 height 10
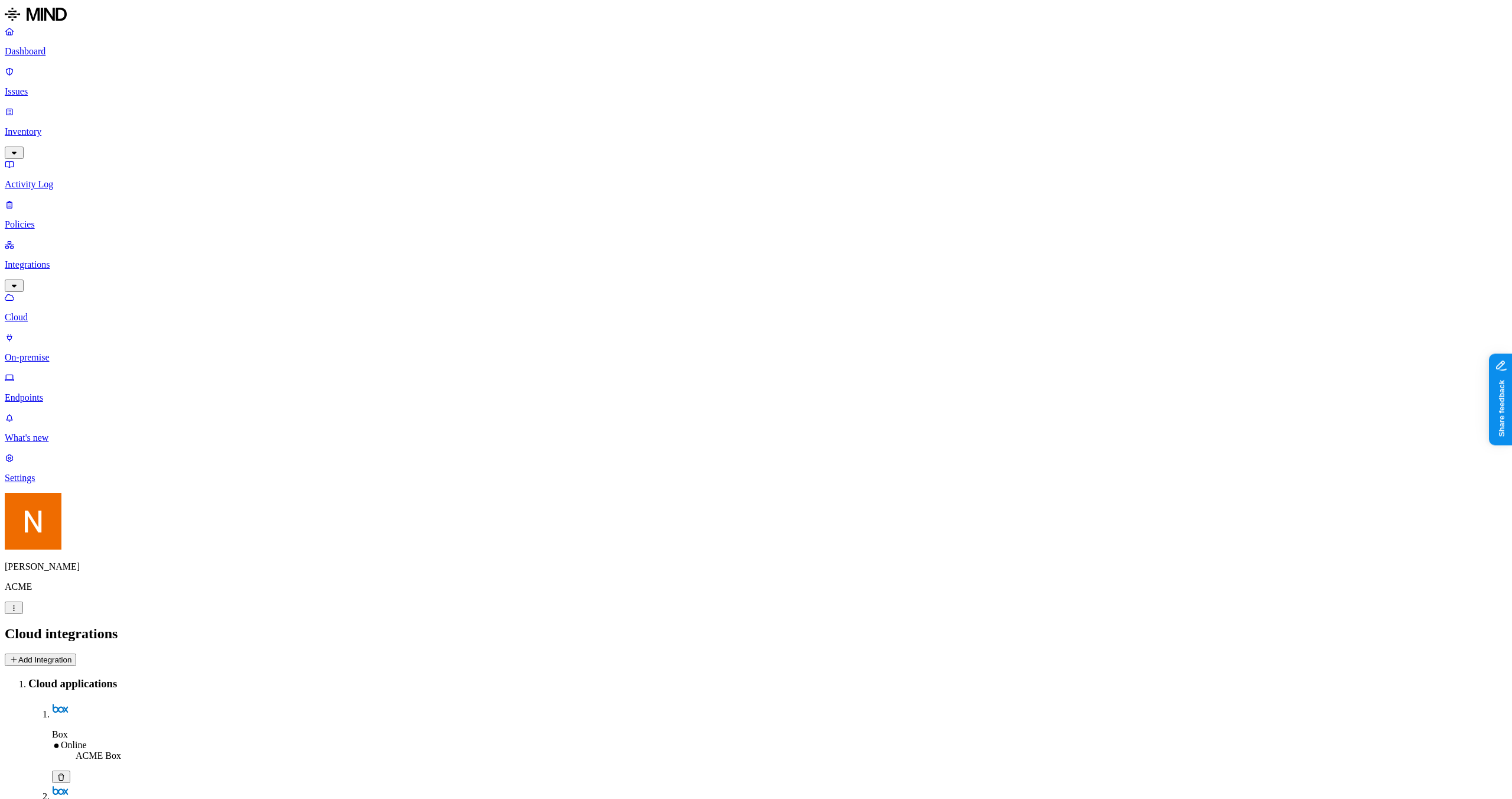
click at [69, 352] on p "On-premise" at bounding box center [755, 358] width 1502 height 10
click at [67, 393] on p "Endpoints" at bounding box center [755, 398] width 1502 height 10
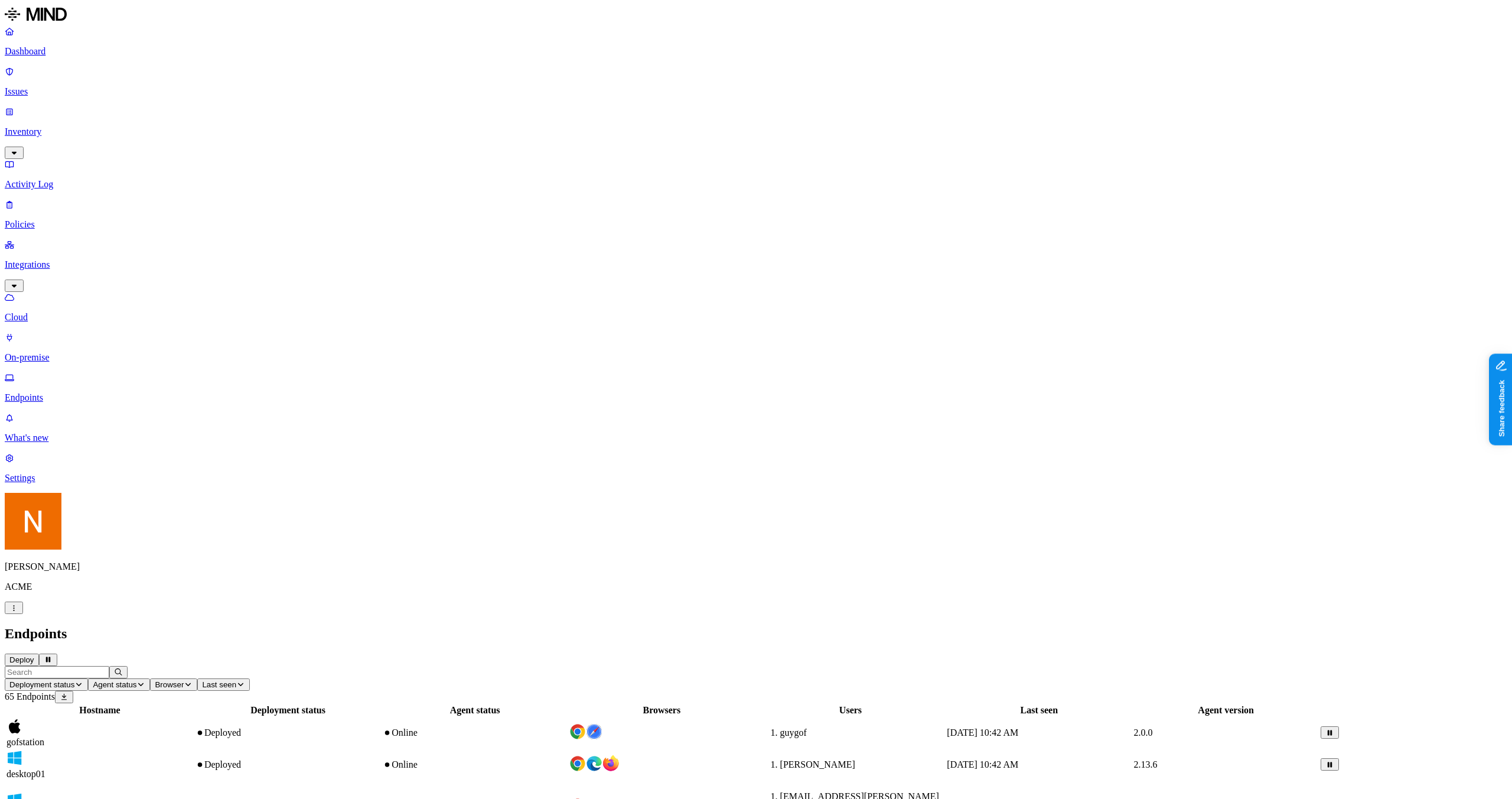
click at [1080, 665] on header "Deployment status Agent status Browser Last seen 65 Endpoints" at bounding box center [755, 684] width 1502 height 38
click at [1080, 626] on h2 "Endpoints" at bounding box center [755, 634] width 1502 height 16
